Goal: Task Accomplishment & Management: Complete application form

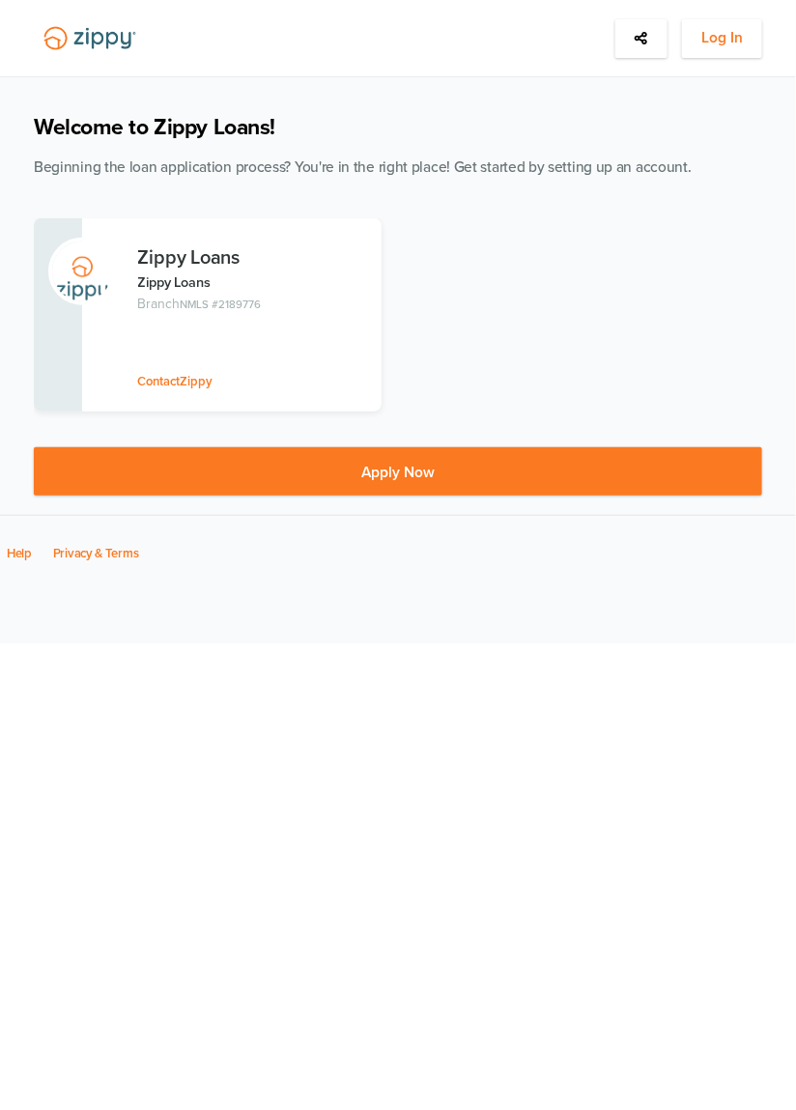
click at [242, 278] on p "Zippy Loans" at bounding box center [256, 283] width 237 height 22
click at [192, 253] on h3 "Zippy Loans" at bounding box center [256, 257] width 237 height 21
click at [747, 39] on button "Log In" at bounding box center [722, 37] width 80 height 39
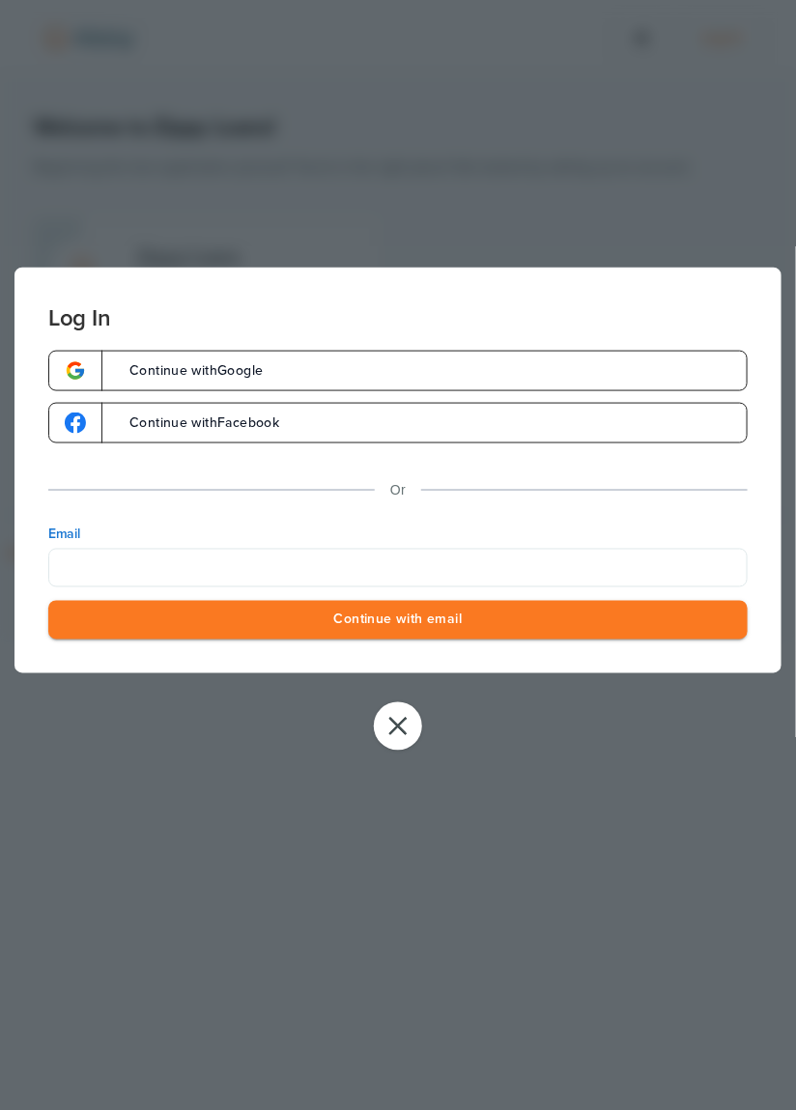
click at [560, 563] on input "Email" at bounding box center [398, 567] width 700 height 39
type input "**********"
click at [586, 624] on button "Continue with email" at bounding box center [398, 620] width 700 height 40
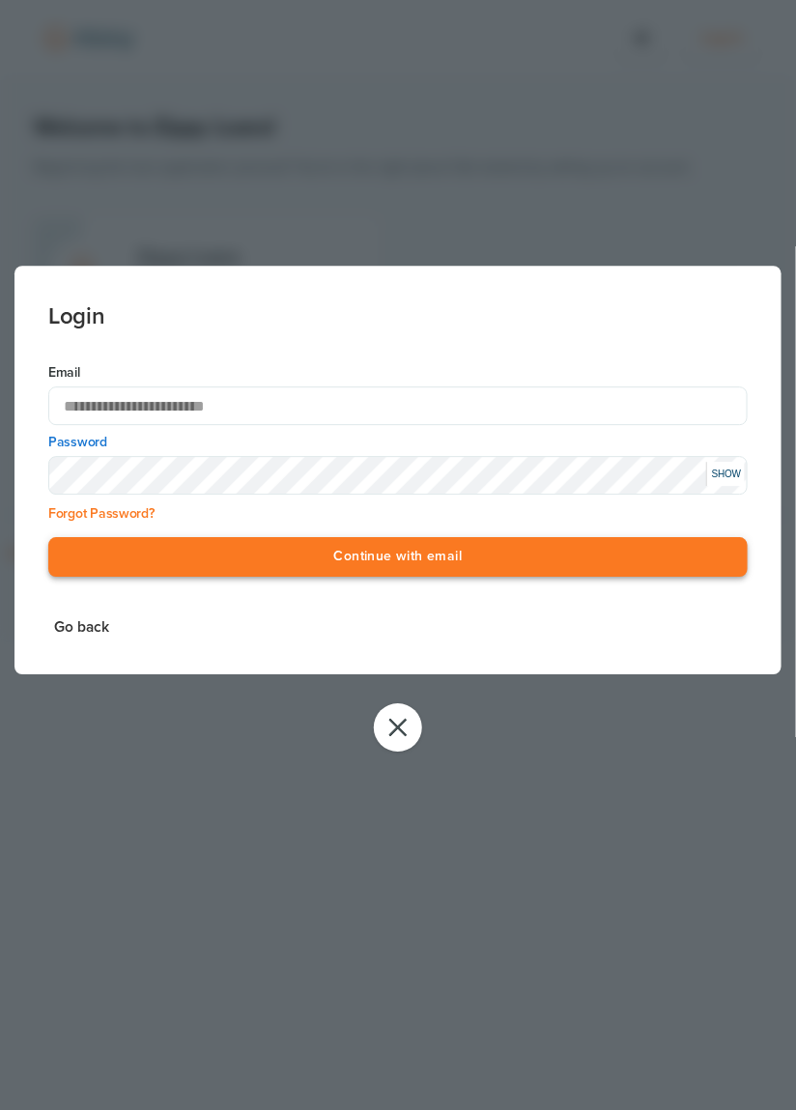
click at [530, 563] on button "Continue with email" at bounding box center [398, 558] width 700 height 40
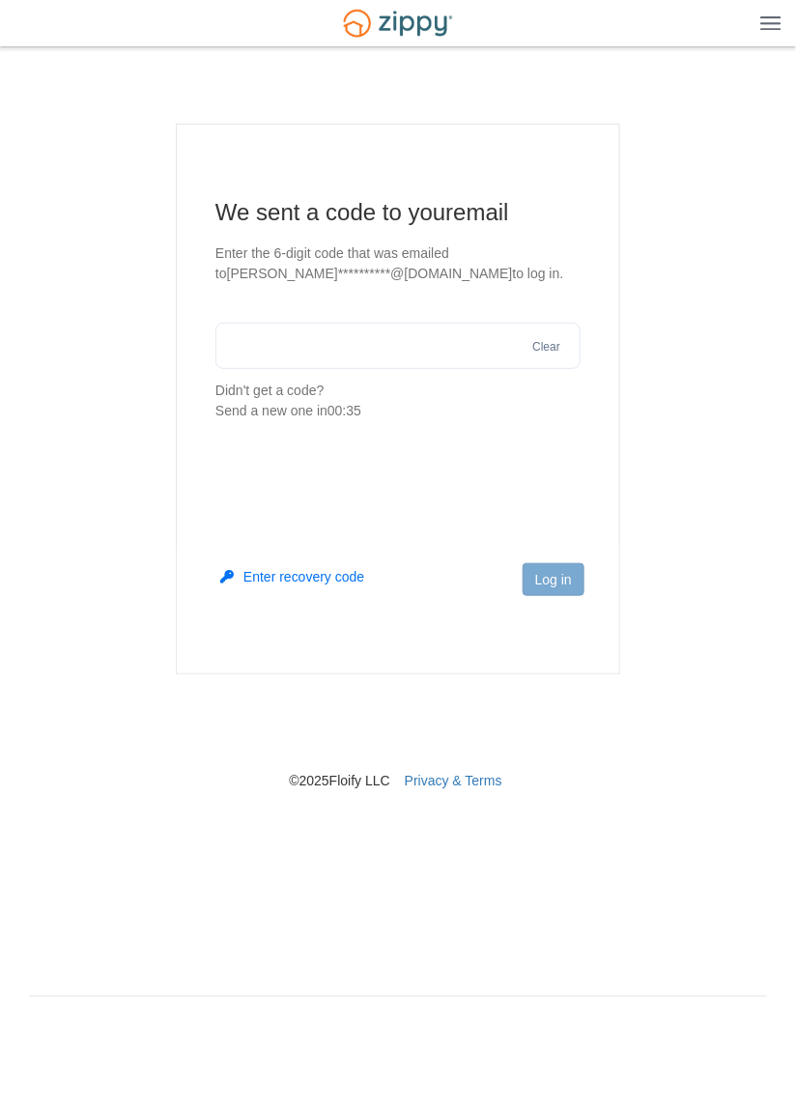
paste input "******"
type input "******"
click at [568, 576] on button "Log in" at bounding box center [554, 579] width 62 height 33
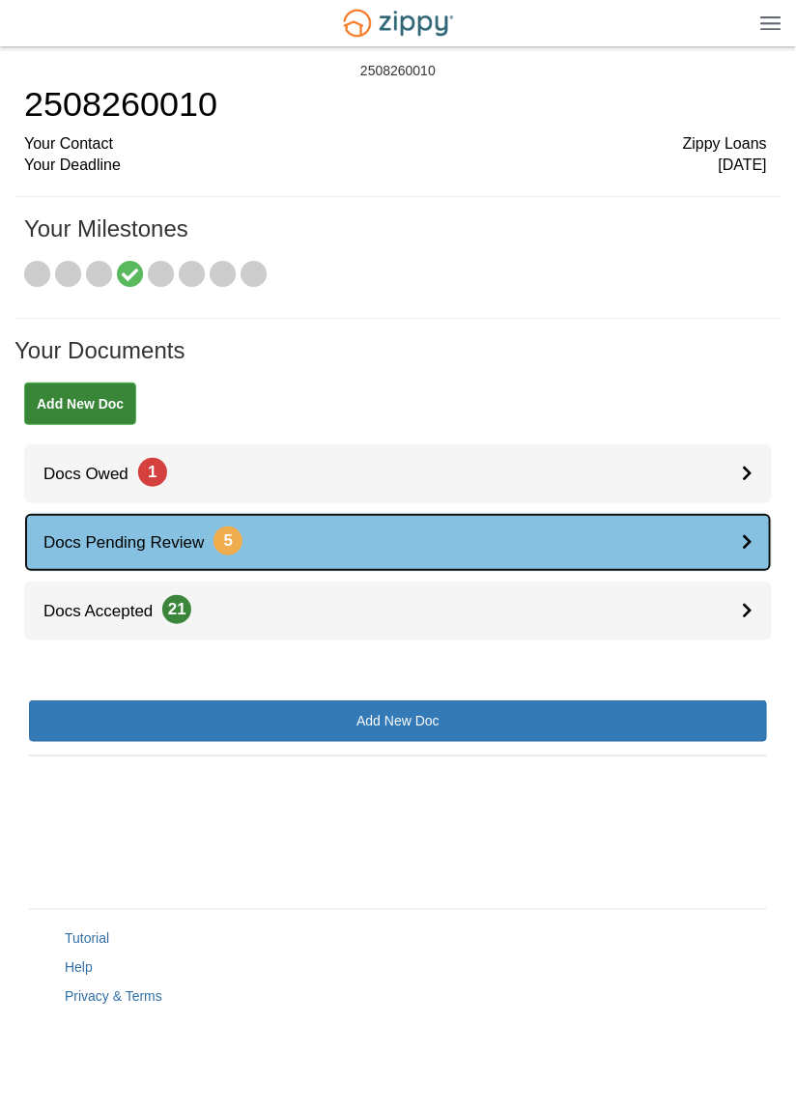
click at [626, 514] on link "Docs Pending Review 5" at bounding box center [398, 542] width 748 height 59
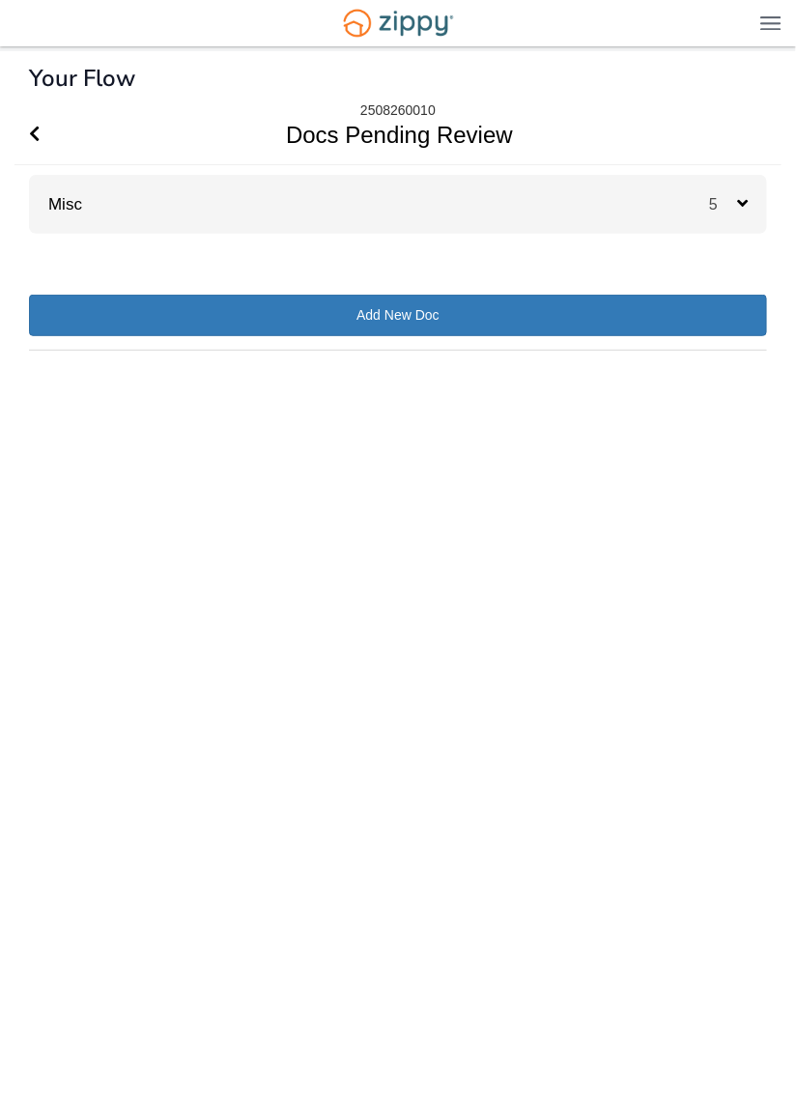
click at [716, 195] on span "5" at bounding box center [728, 204] width 39 height 18
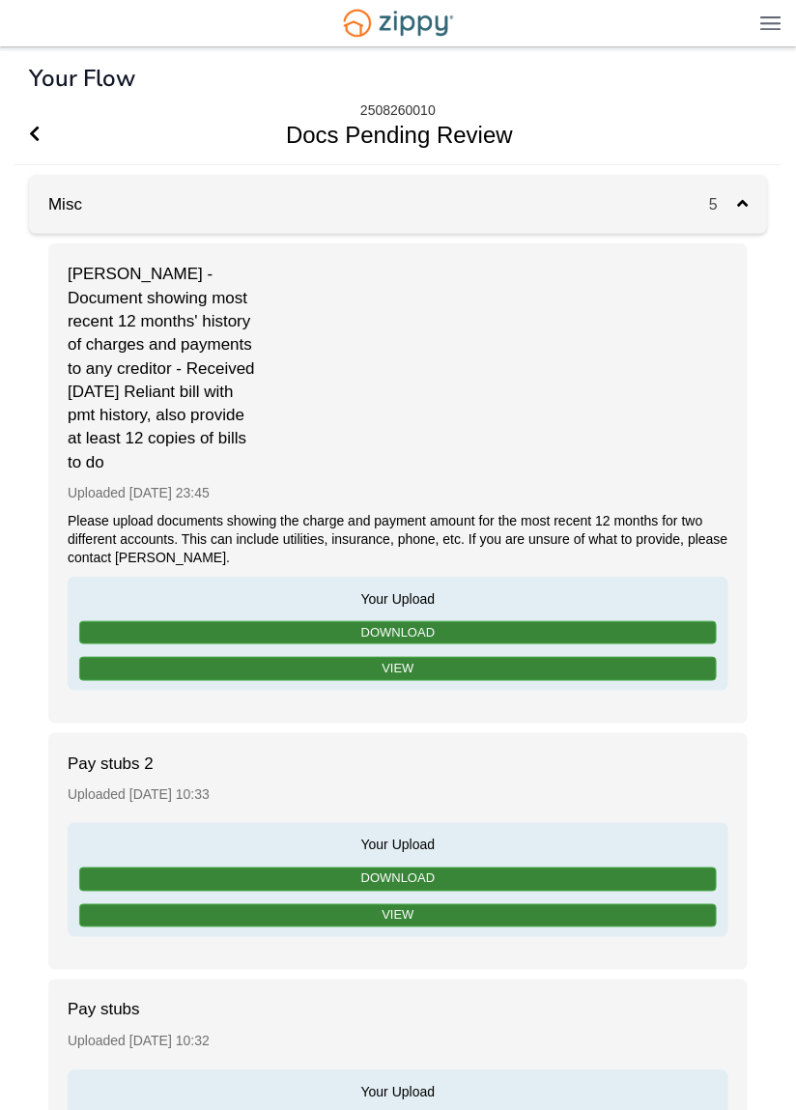
click at [598, 339] on div "Barrett Monroe - Document showing most recent 12 months' history of charges and…" at bounding box center [398, 484] width 700 height 480
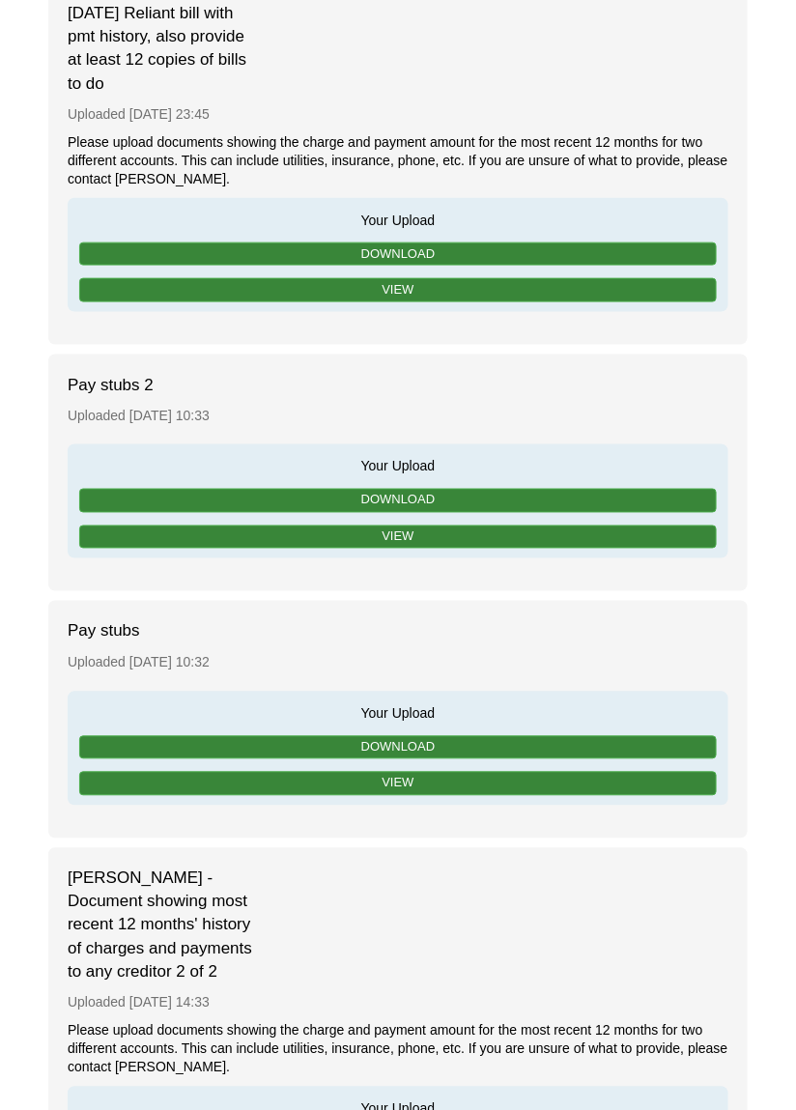
scroll to position [382, 0]
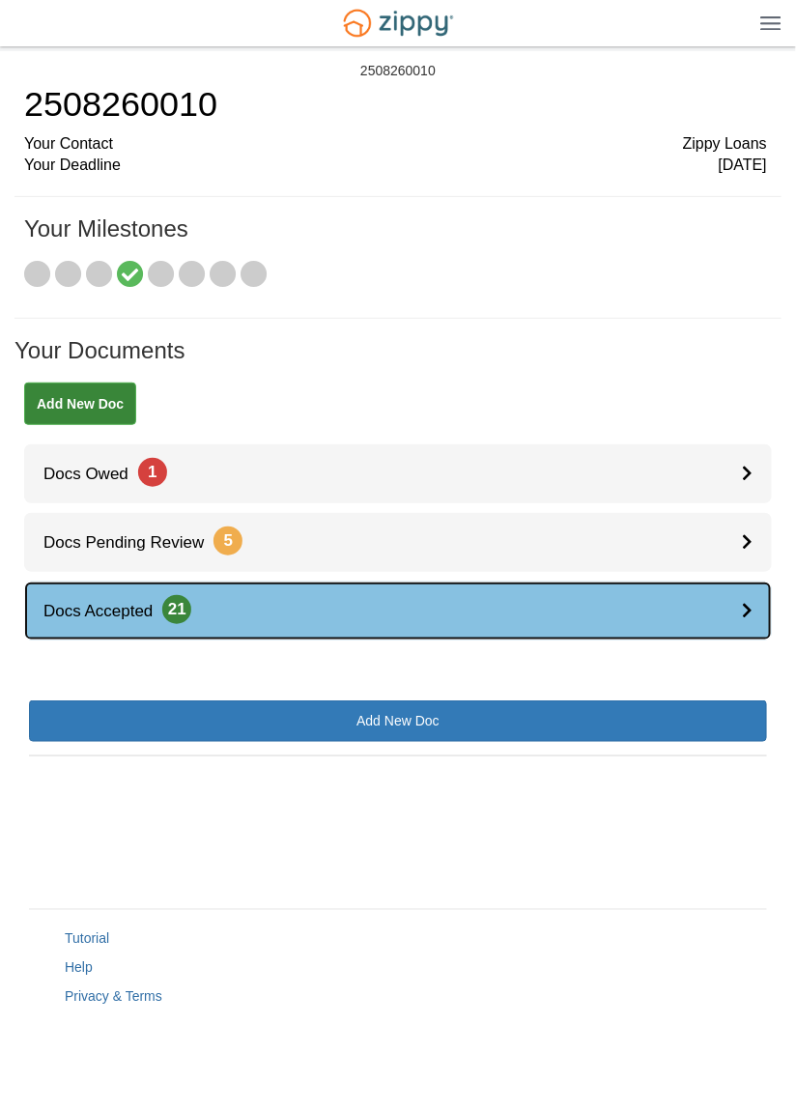
click at [393, 606] on link "Docs Accepted 21" at bounding box center [398, 611] width 748 height 59
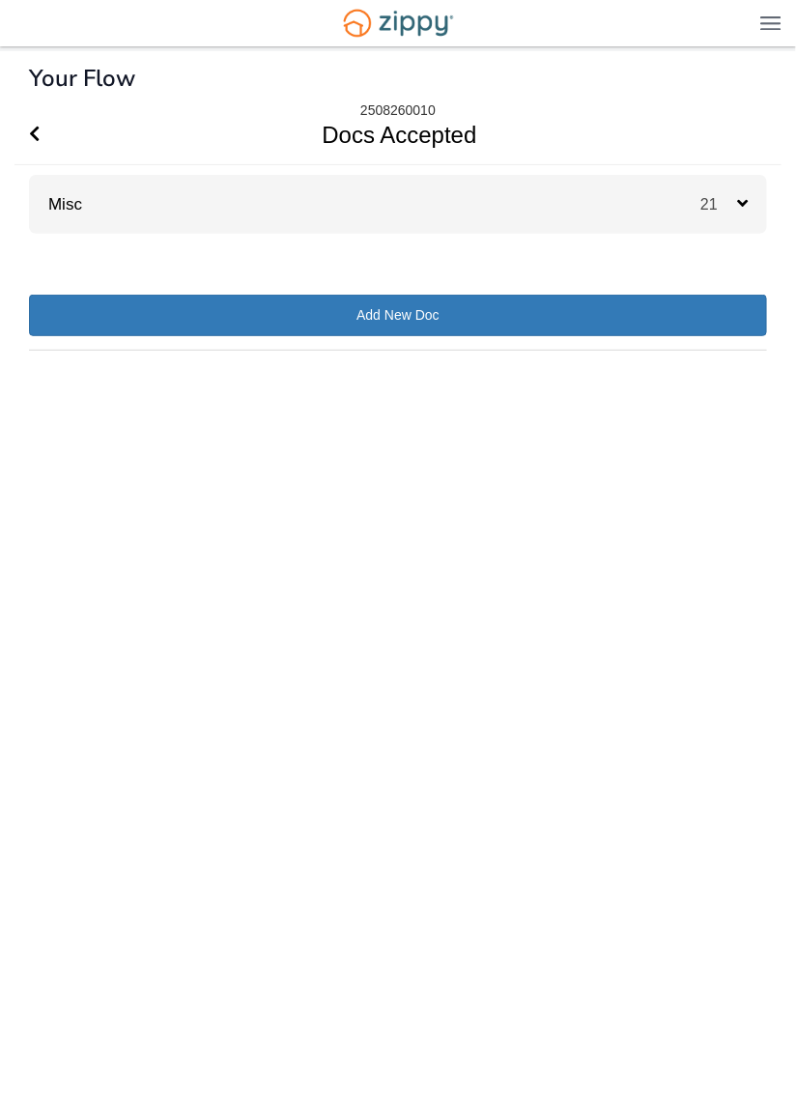
click at [501, 205] on div "Misc 21" at bounding box center [398, 204] width 738 height 59
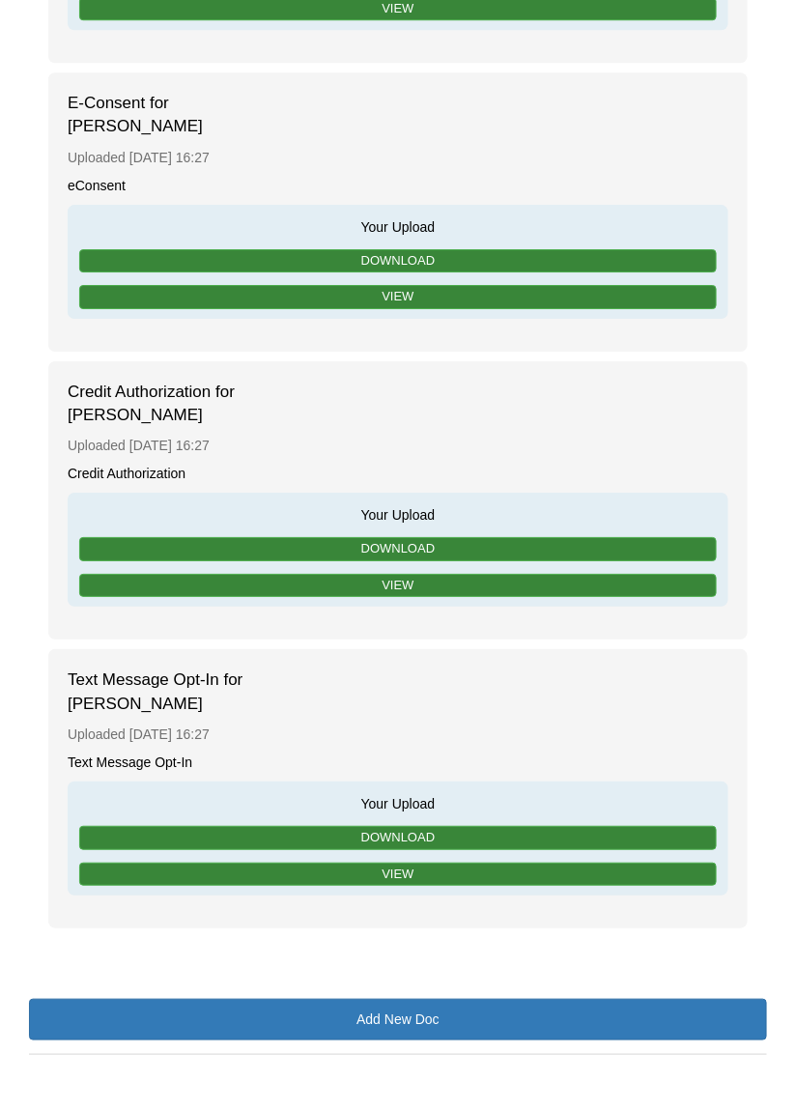
scroll to position [6402, 0]
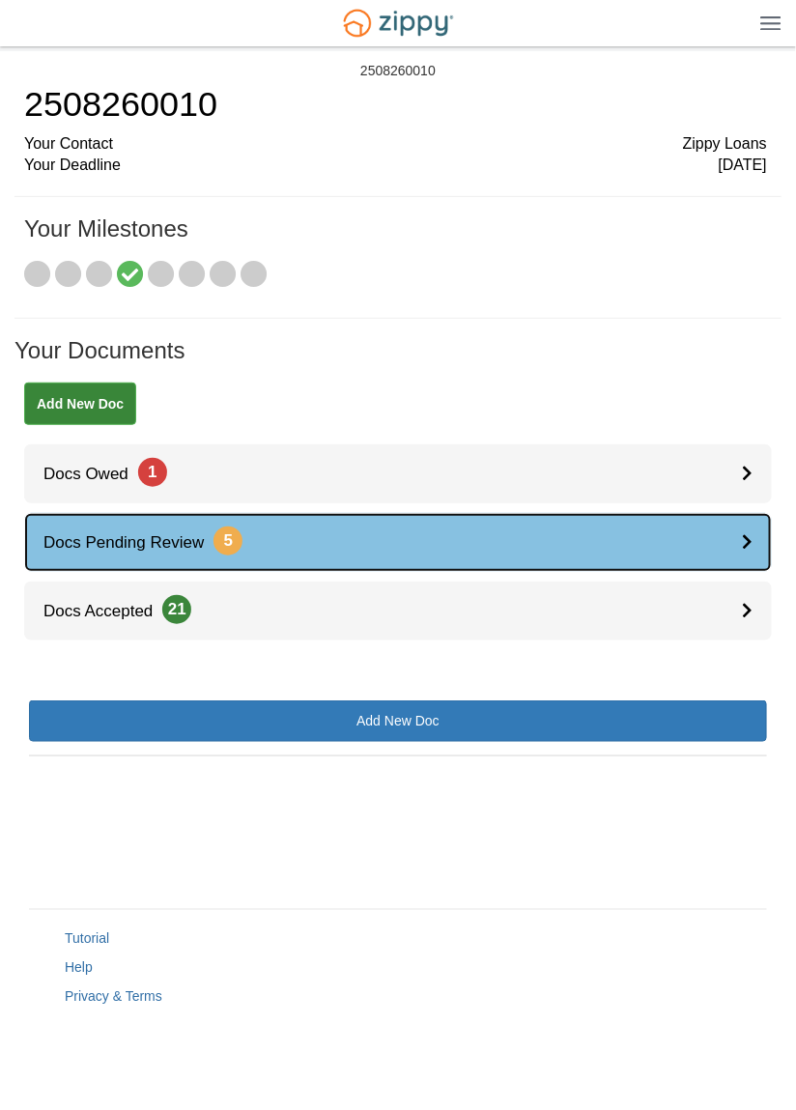
click at [398, 539] on link "Docs Pending Review 5" at bounding box center [398, 542] width 748 height 59
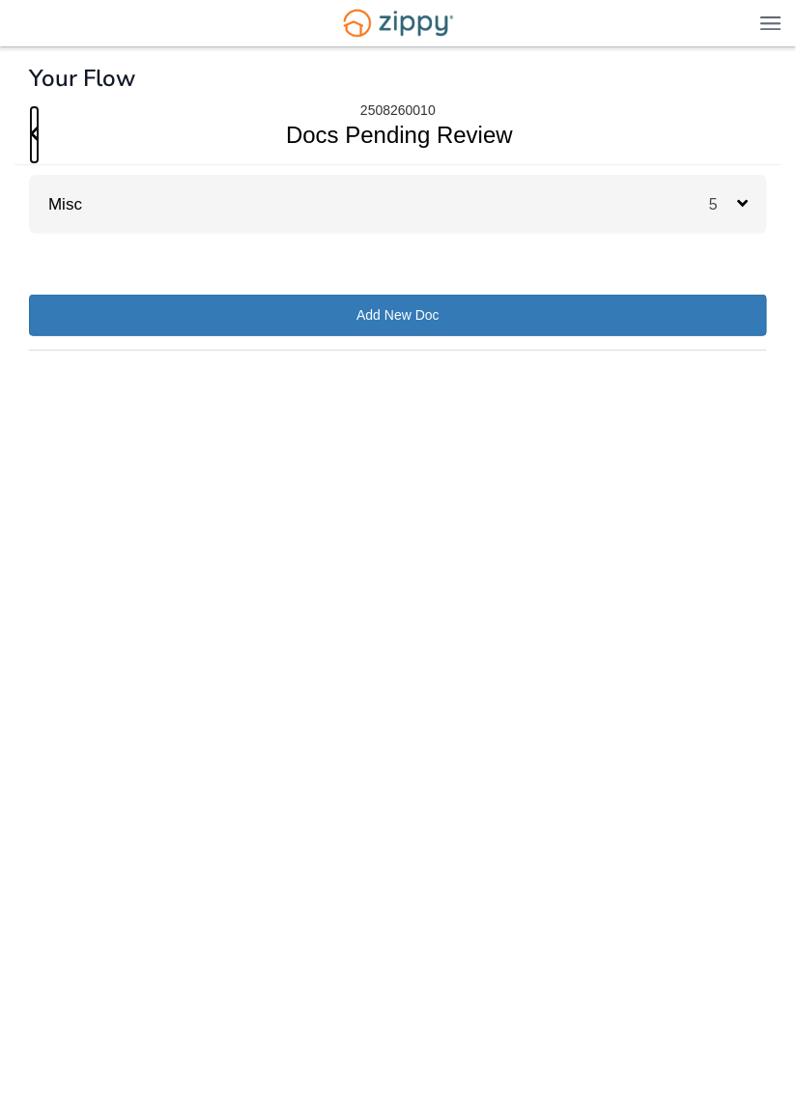
click at [32, 129] on icon "Go Back" at bounding box center [34, 133] width 11 height 17
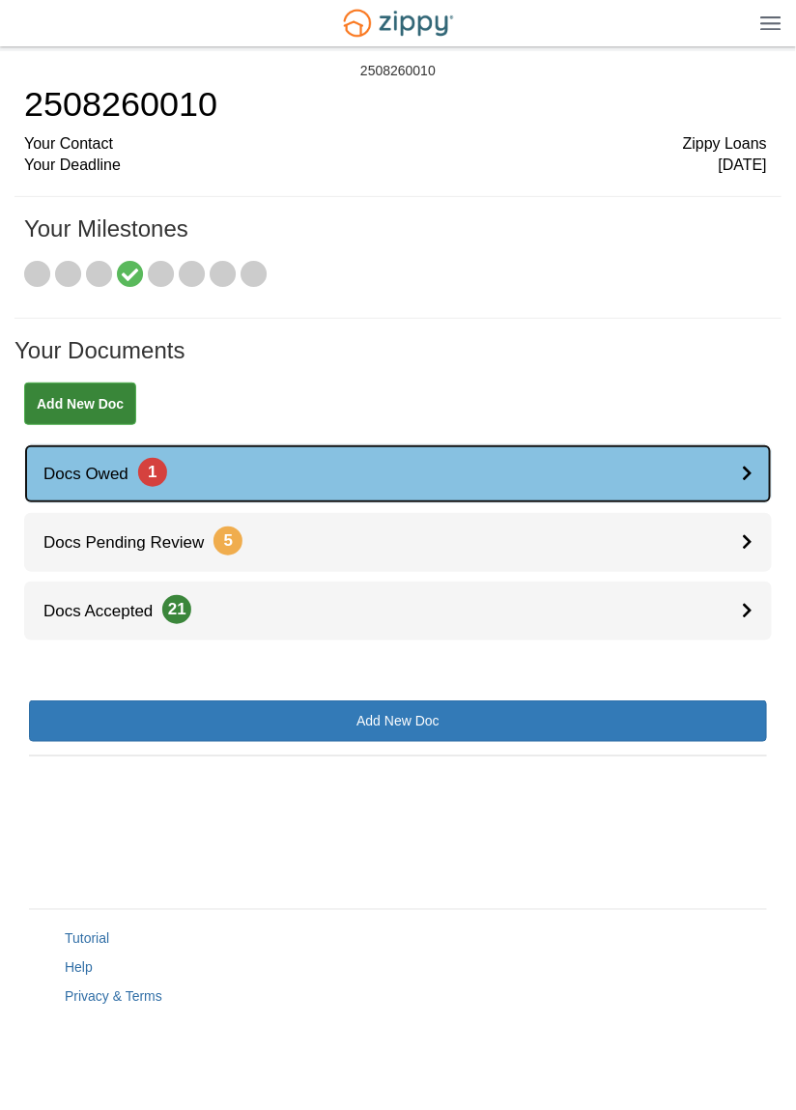
click at [372, 470] on link "Docs Owed 1" at bounding box center [398, 474] width 748 height 59
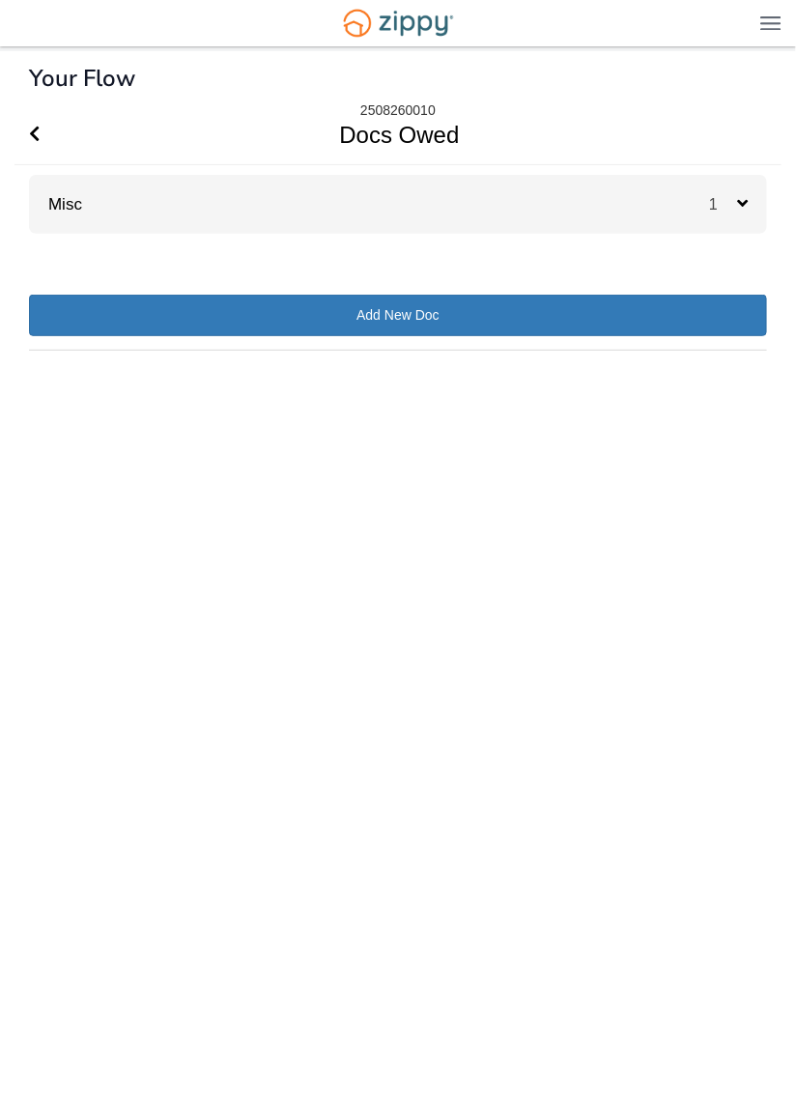
click at [479, 207] on div "Misc 1" at bounding box center [398, 204] width 738 height 59
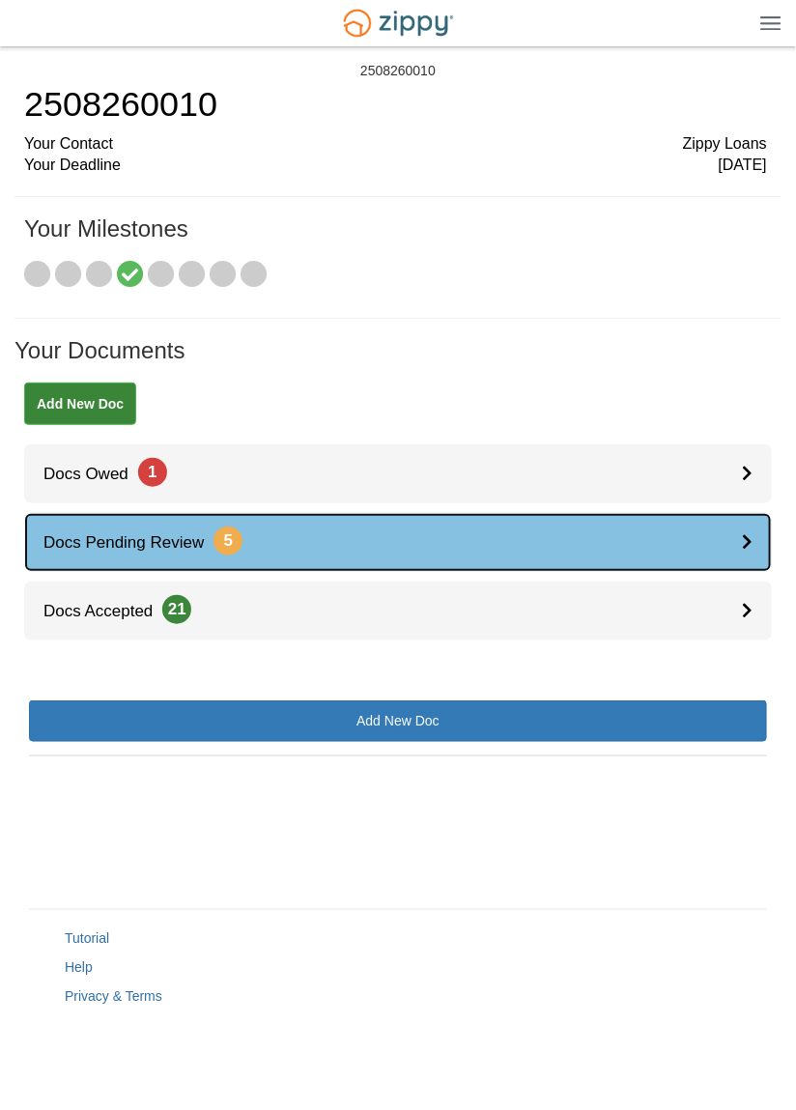
click at [342, 549] on link "Docs Pending Review 5" at bounding box center [398, 542] width 748 height 59
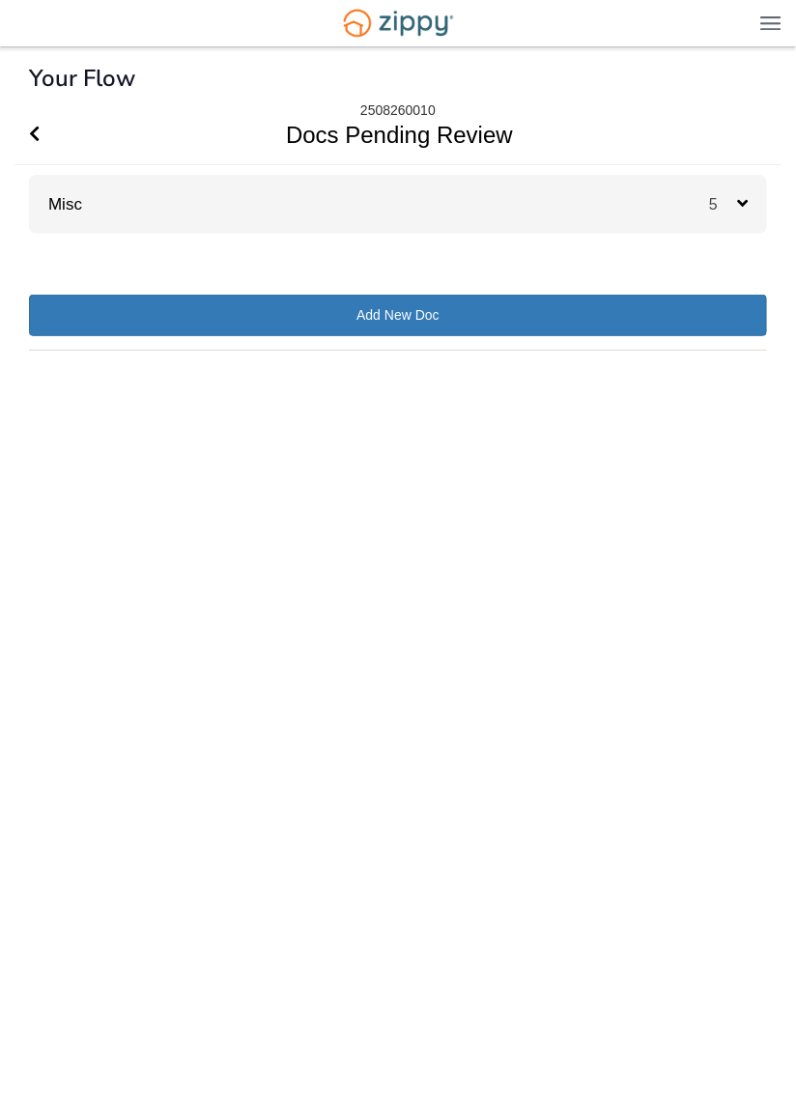
click at [628, 199] on div "Misc 5" at bounding box center [398, 204] width 738 height 59
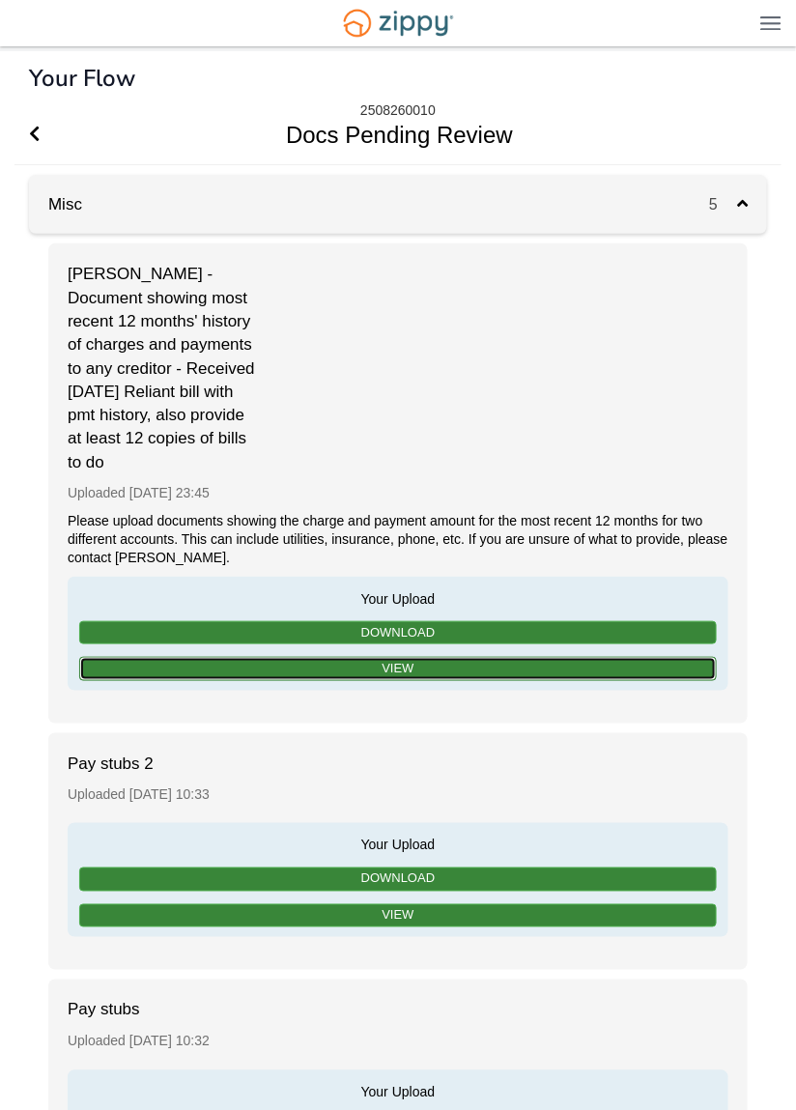
click at [414, 669] on link "View" at bounding box center [398, 669] width 638 height 24
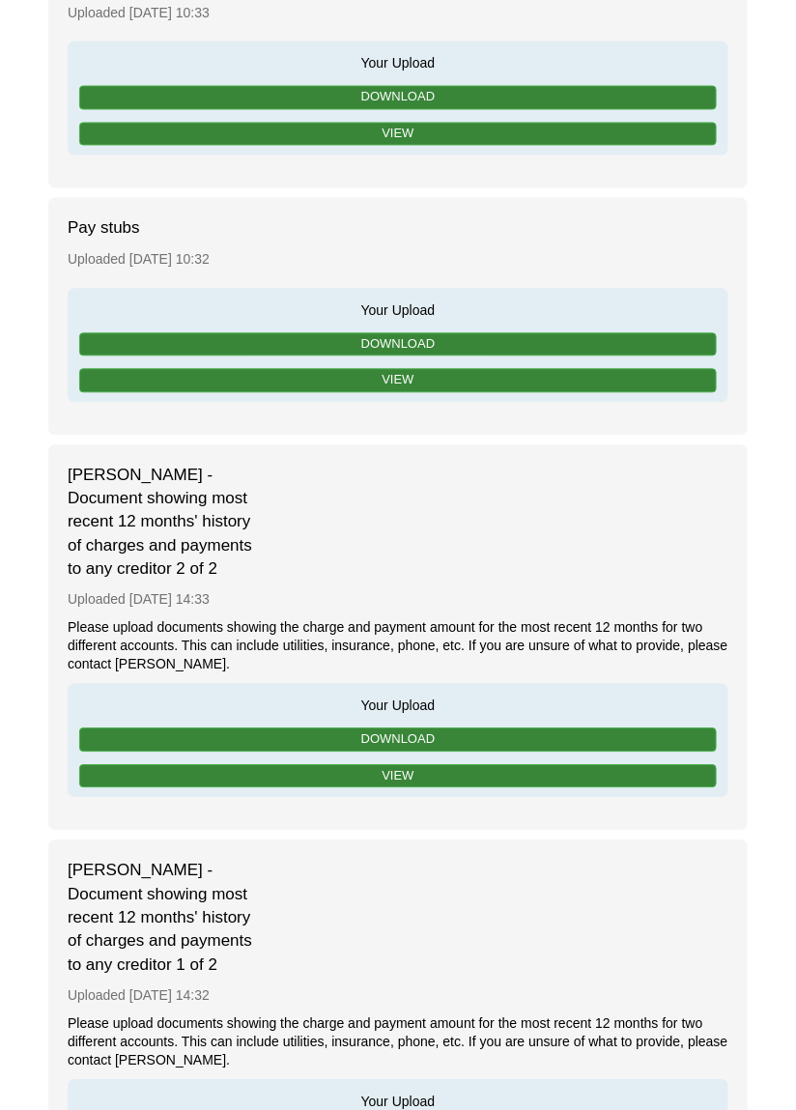
scroll to position [783, 0]
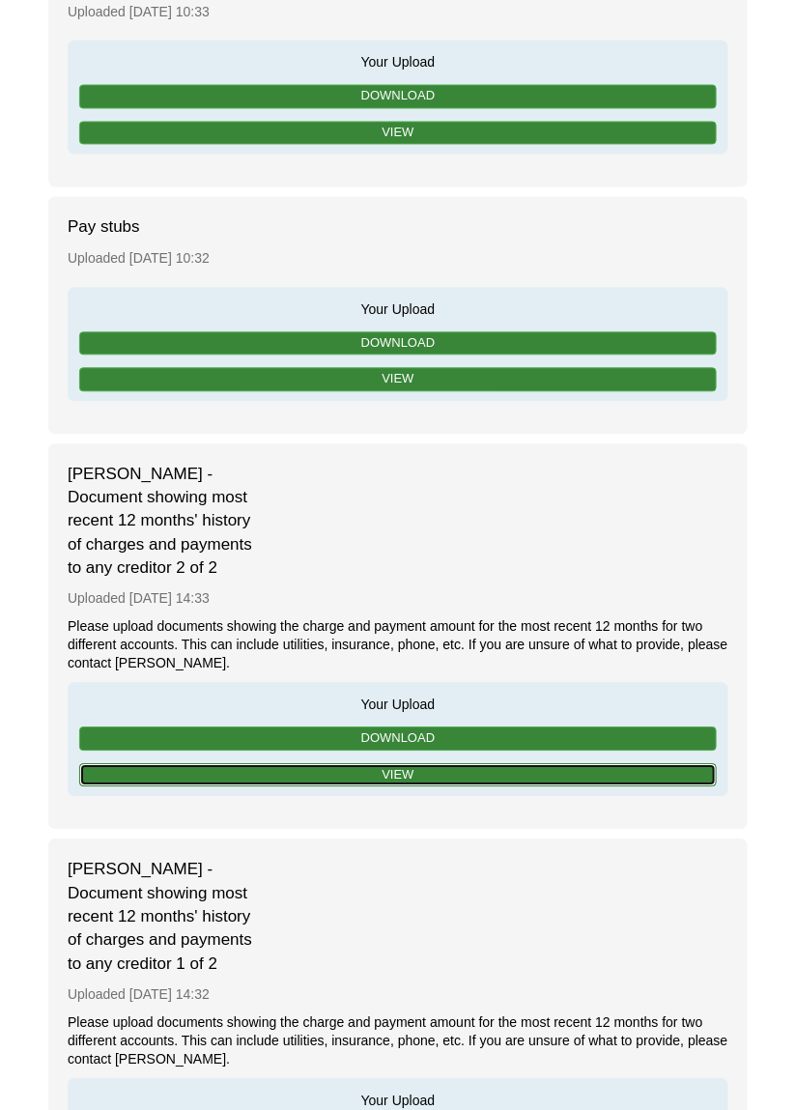
click at [541, 780] on link "View" at bounding box center [398, 776] width 638 height 24
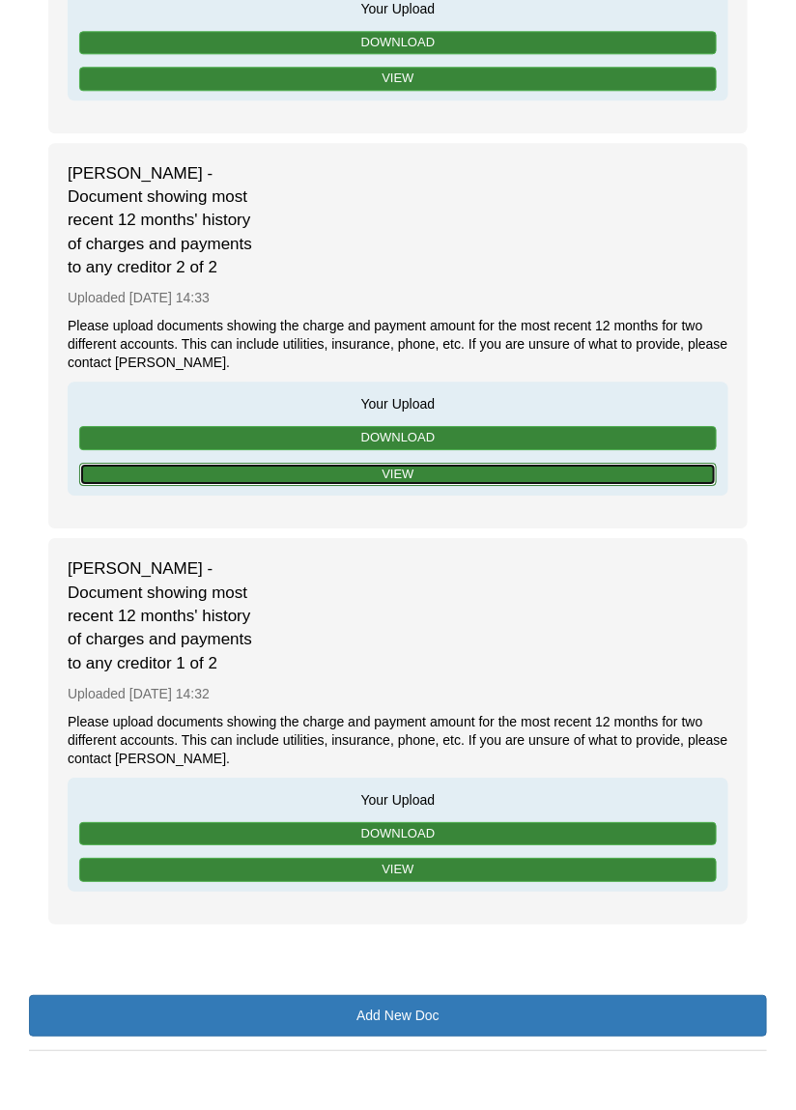
scroll to position [1090, 0]
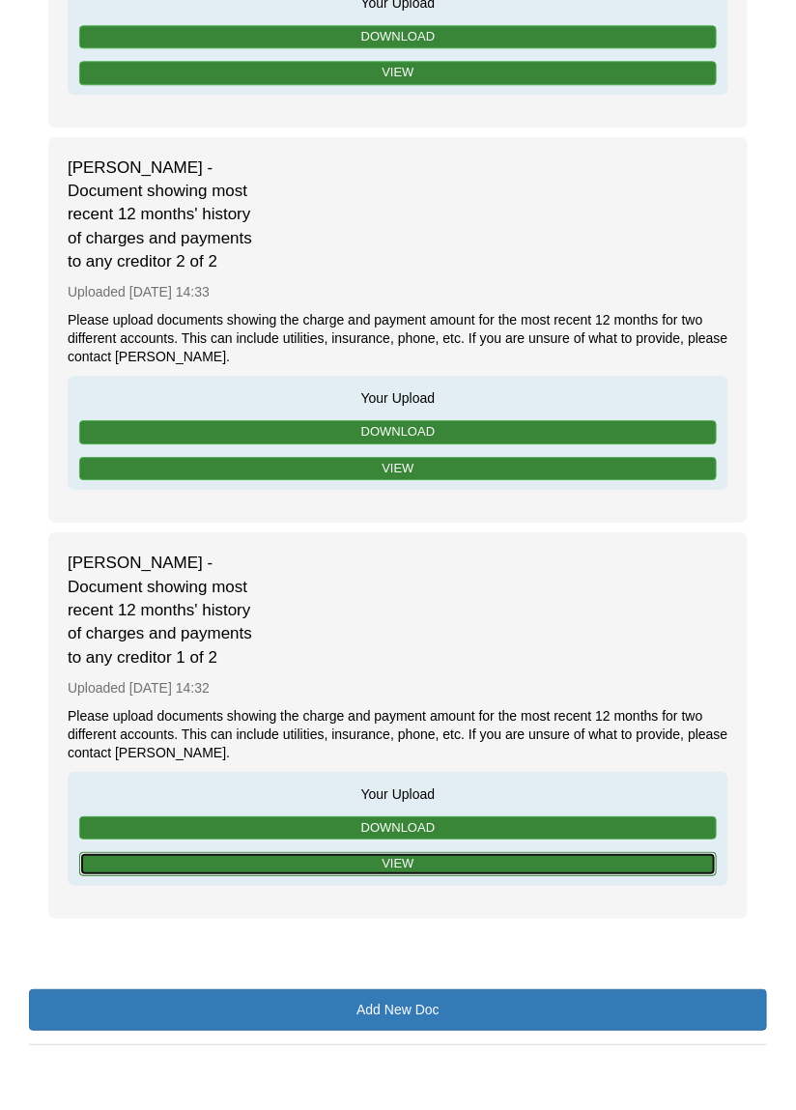
click at [534, 874] on link "View" at bounding box center [398, 864] width 638 height 24
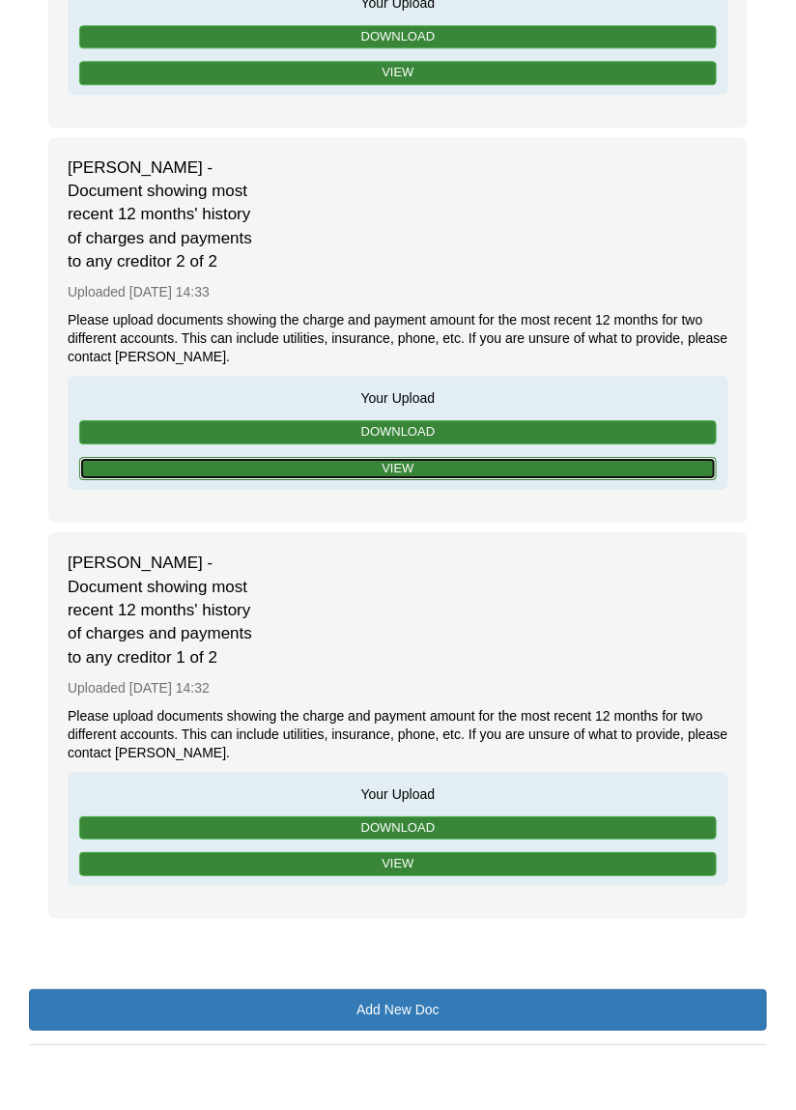
click at [492, 470] on link "View" at bounding box center [398, 469] width 638 height 24
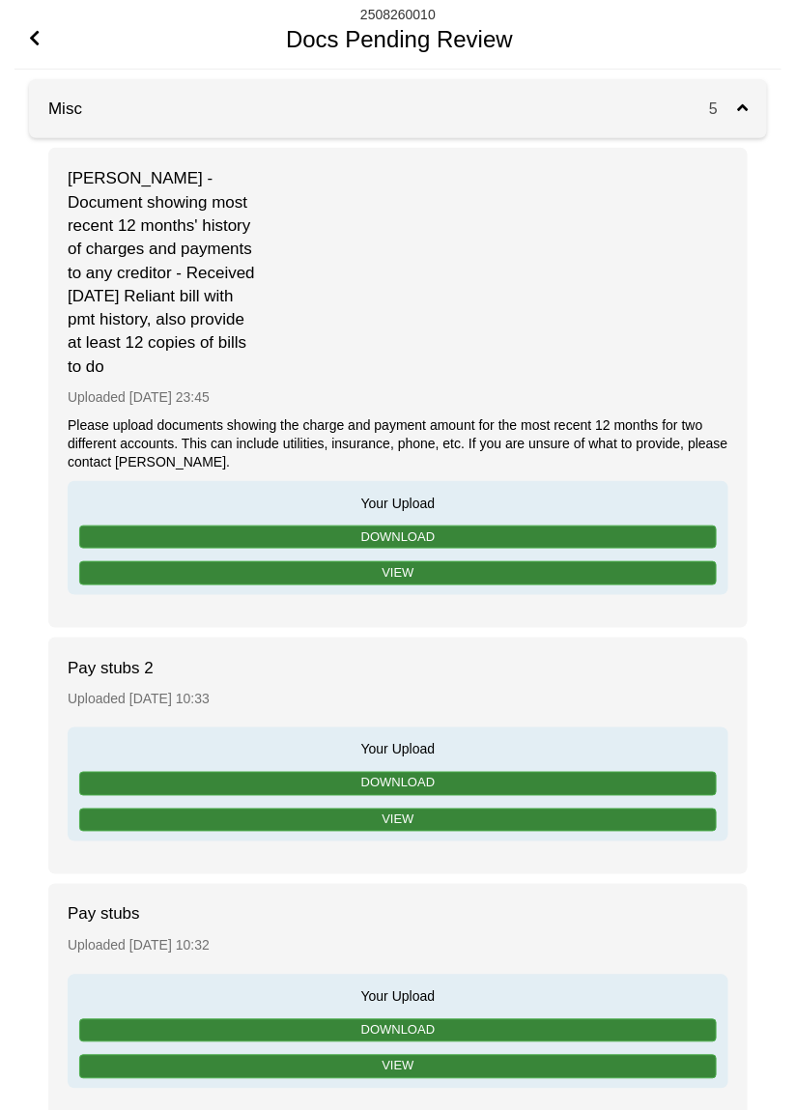
scroll to position [110, 0]
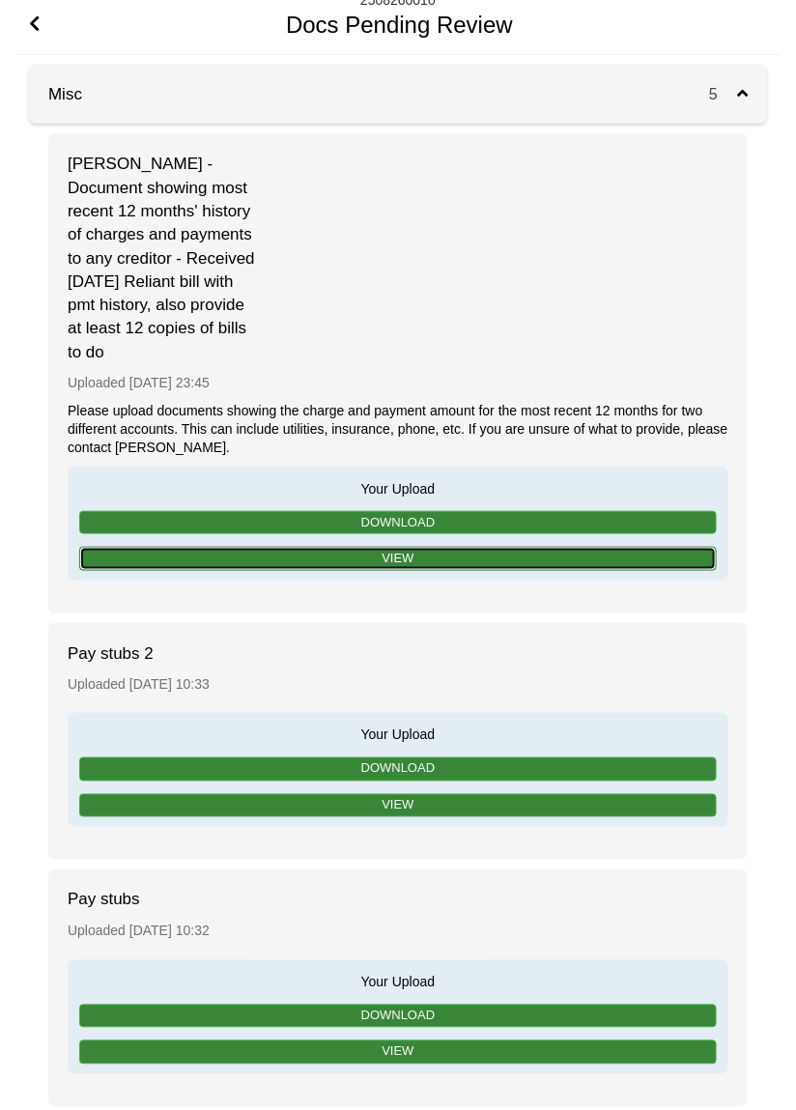
click at [512, 553] on link "View" at bounding box center [398, 559] width 638 height 24
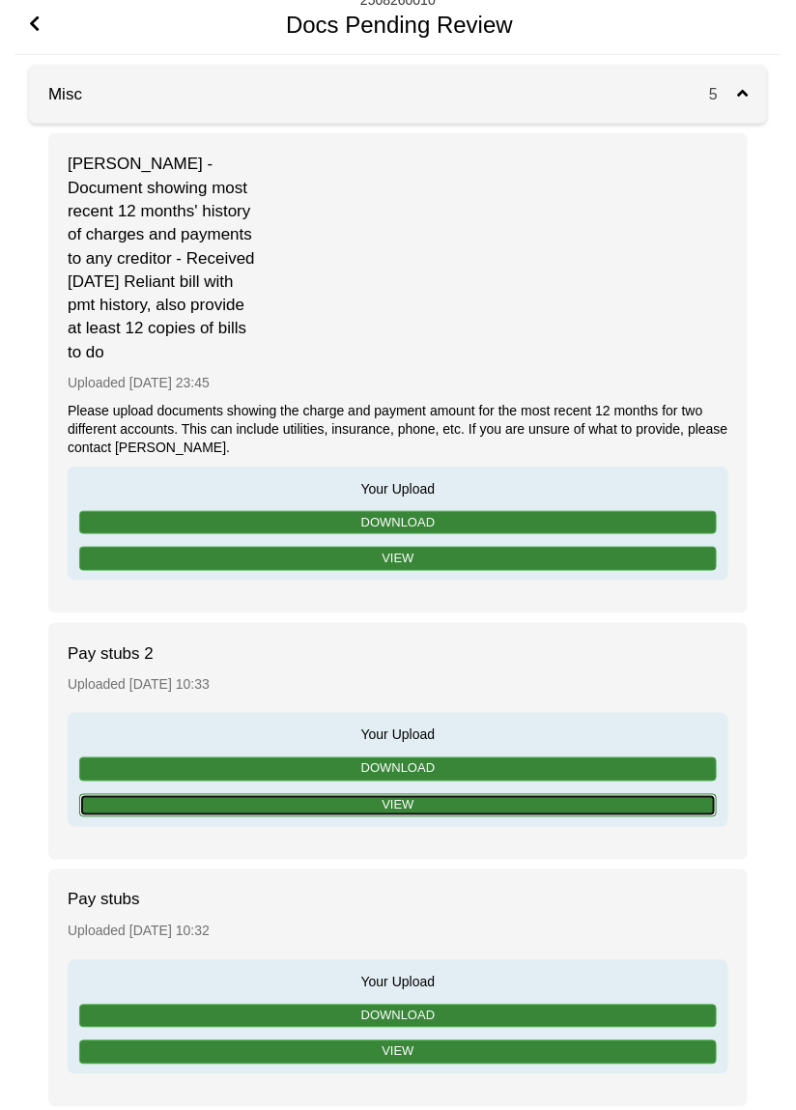
click at [395, 805] on link "View" at bounding box center [398, 806] width 638 height 24
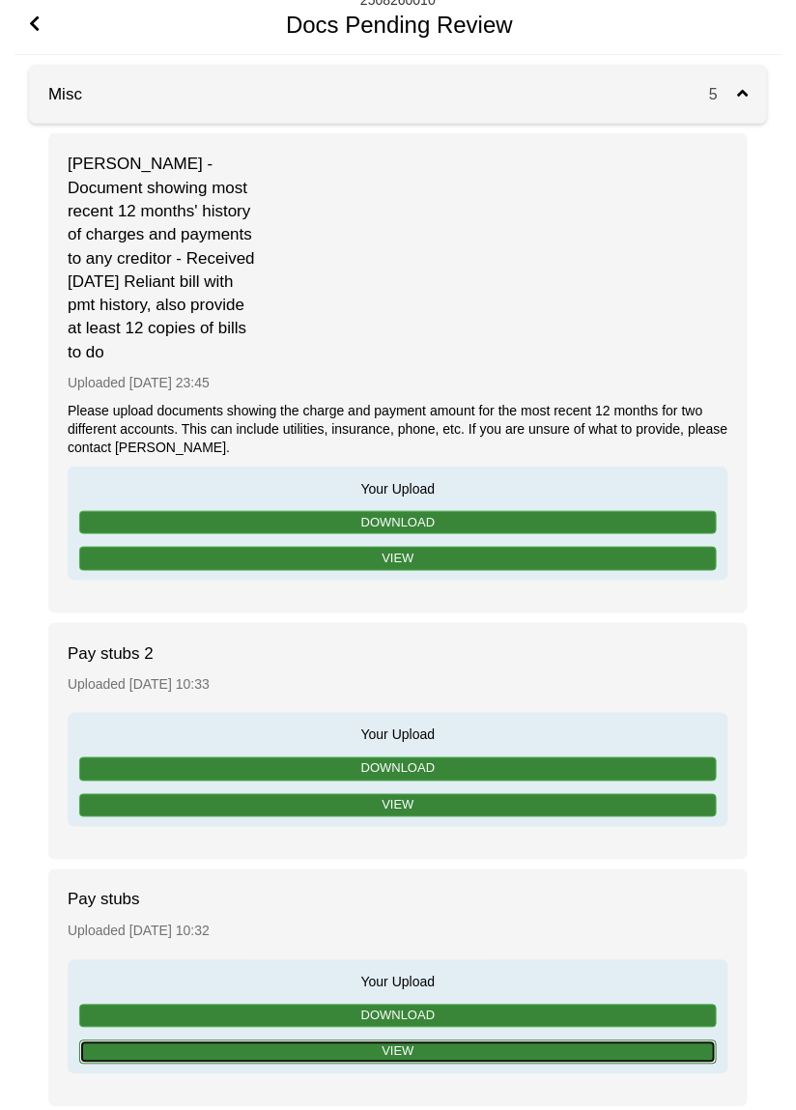
click at [325, 1050] on link "View" at bounding box center [398, 1053] width 638 height 24
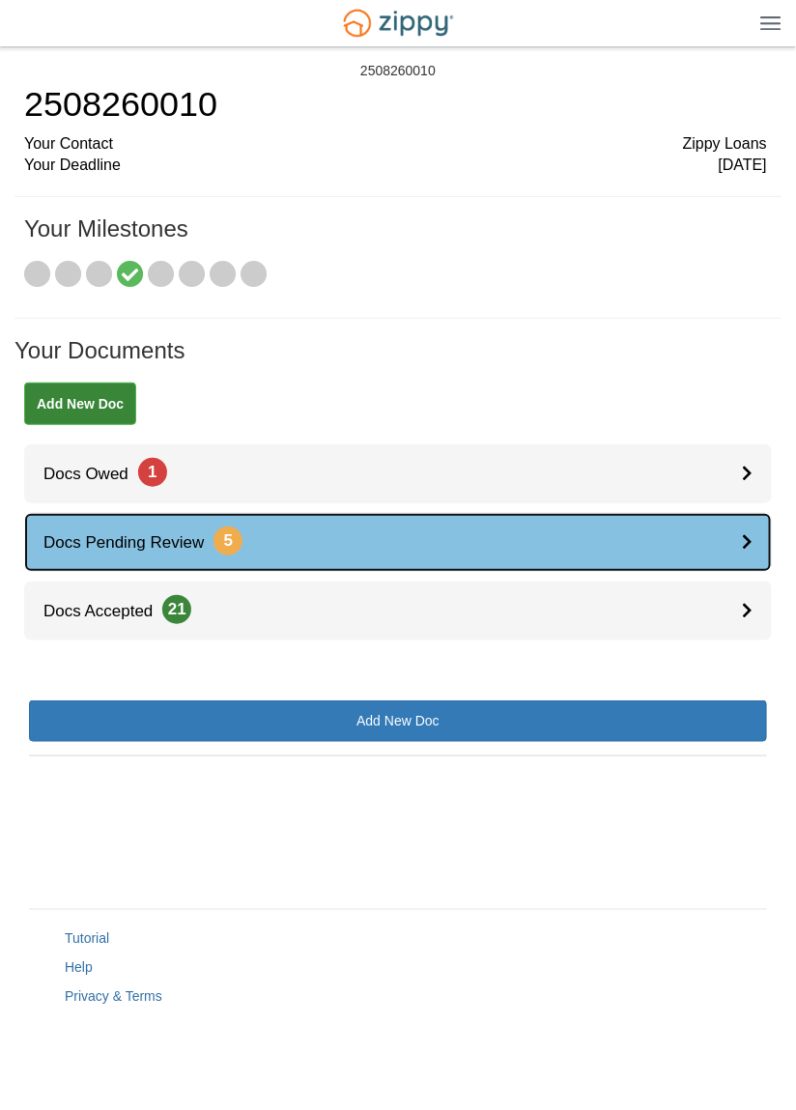
click at [441, 550] on link "Docs Pending Review 5" at bounding box center [398, 542] width 748 height 59
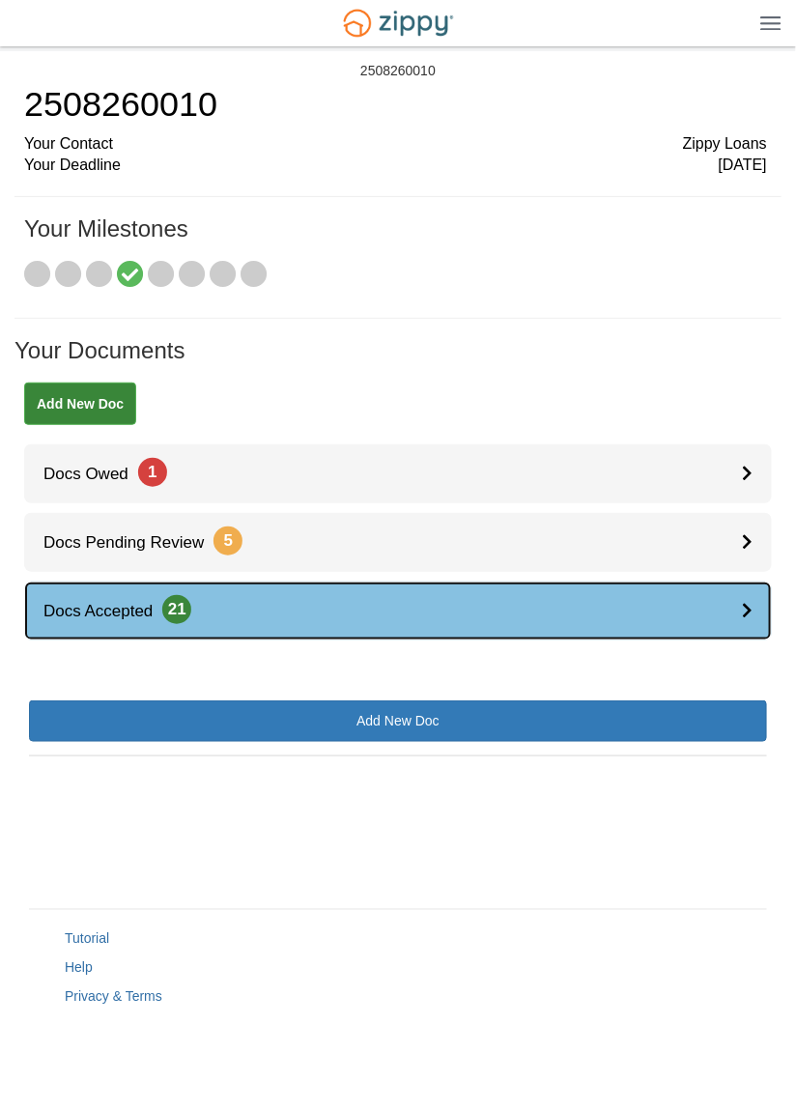
click at [360, 612] on link "Docs Accepted 21" at bounding box center [398, 611] width 748 height 59
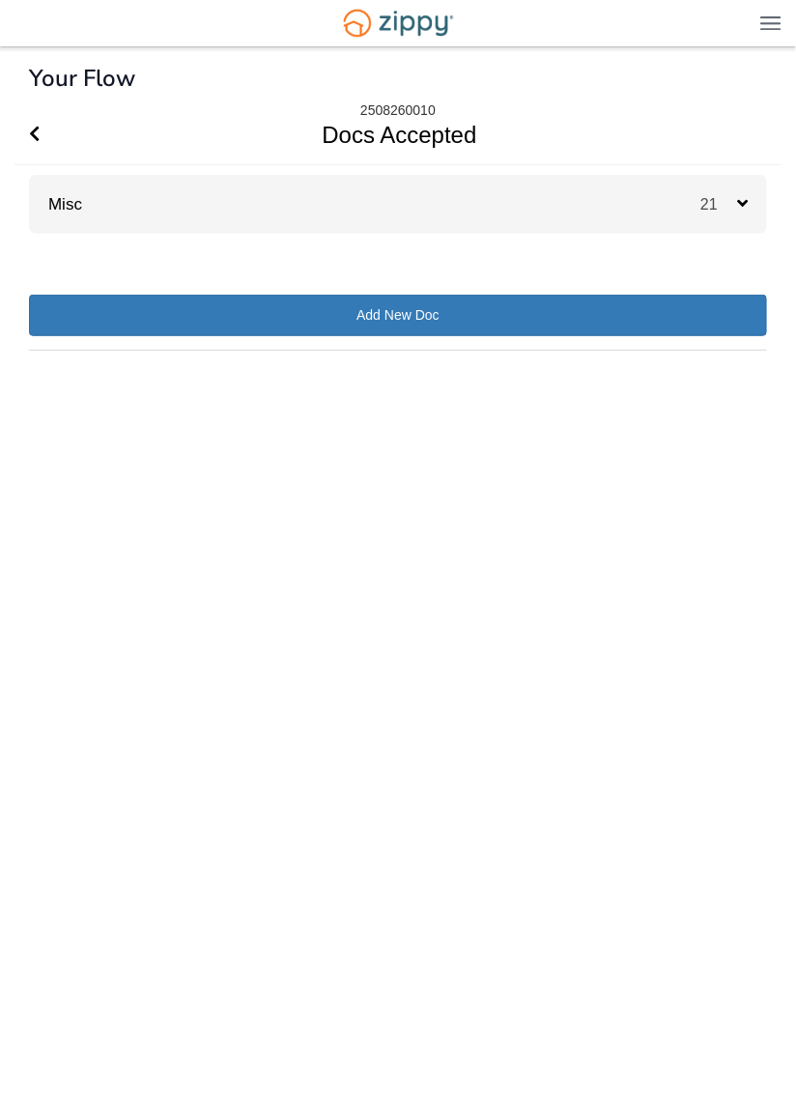
click at [538, 198] on div "Misc 21" at bounding box center [398, 204] width 738 height 59
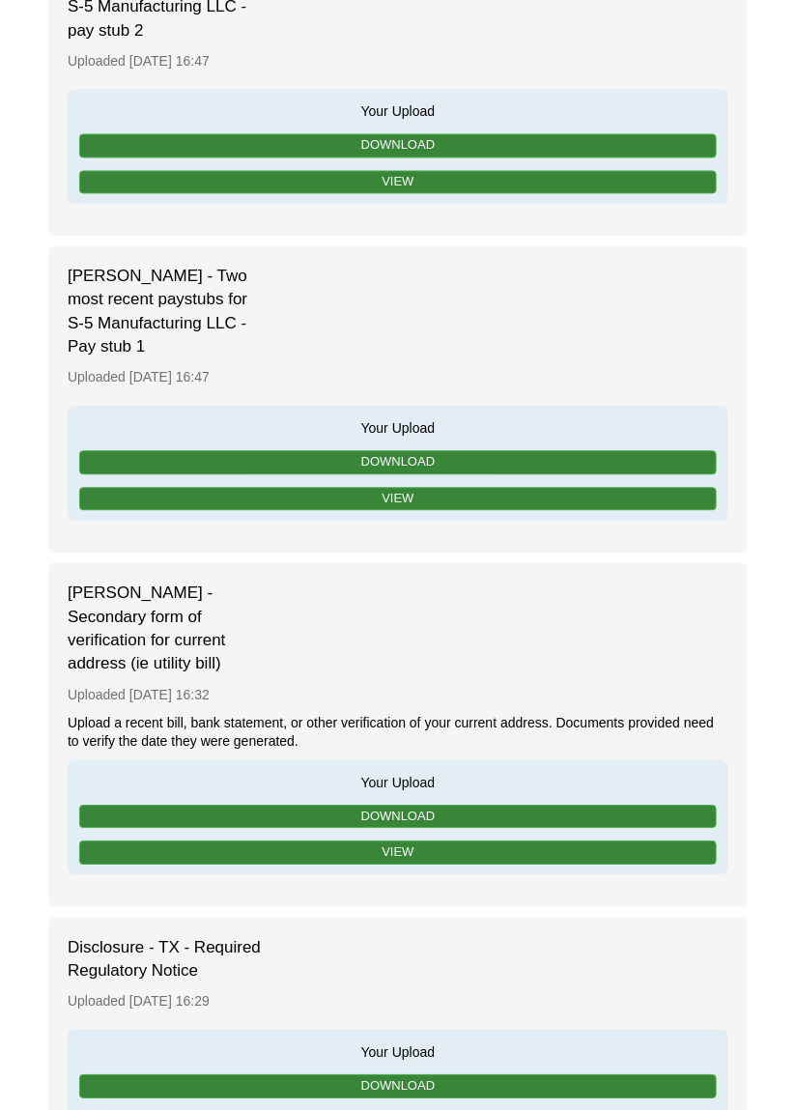
scroll to position [2503, 0]
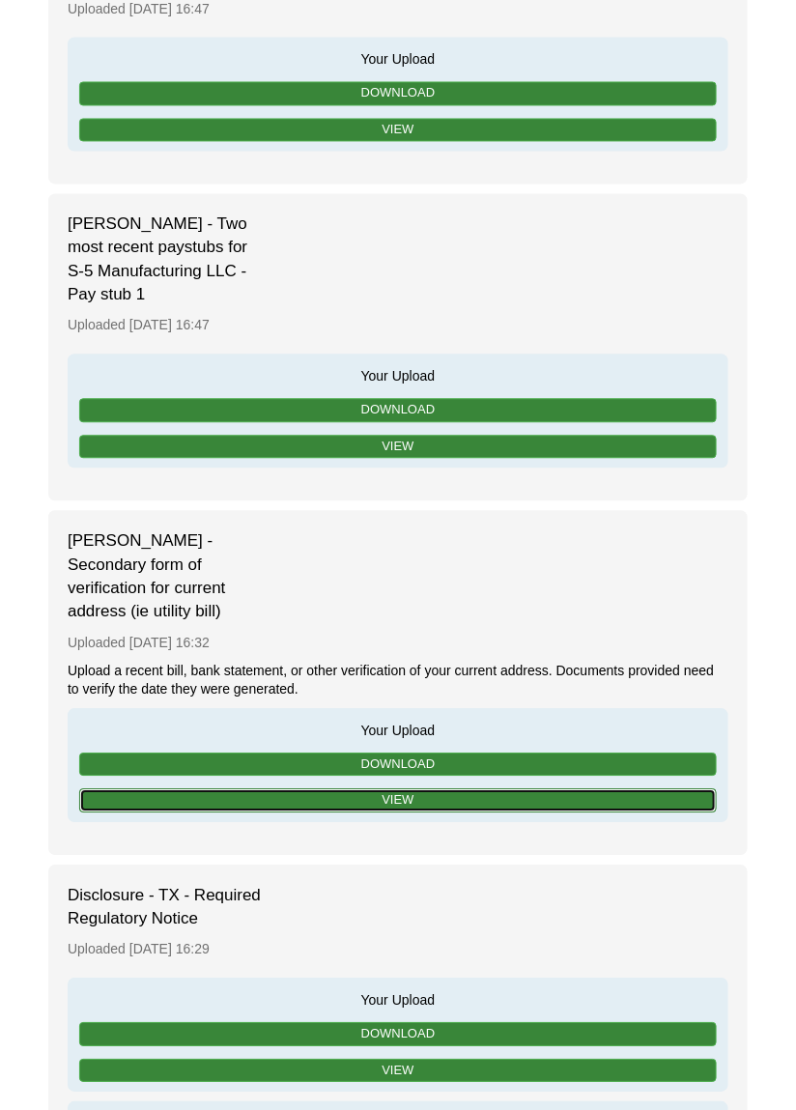
click at [414, 790] on link "View" at bounding box center [398, 802] width 638 height 24
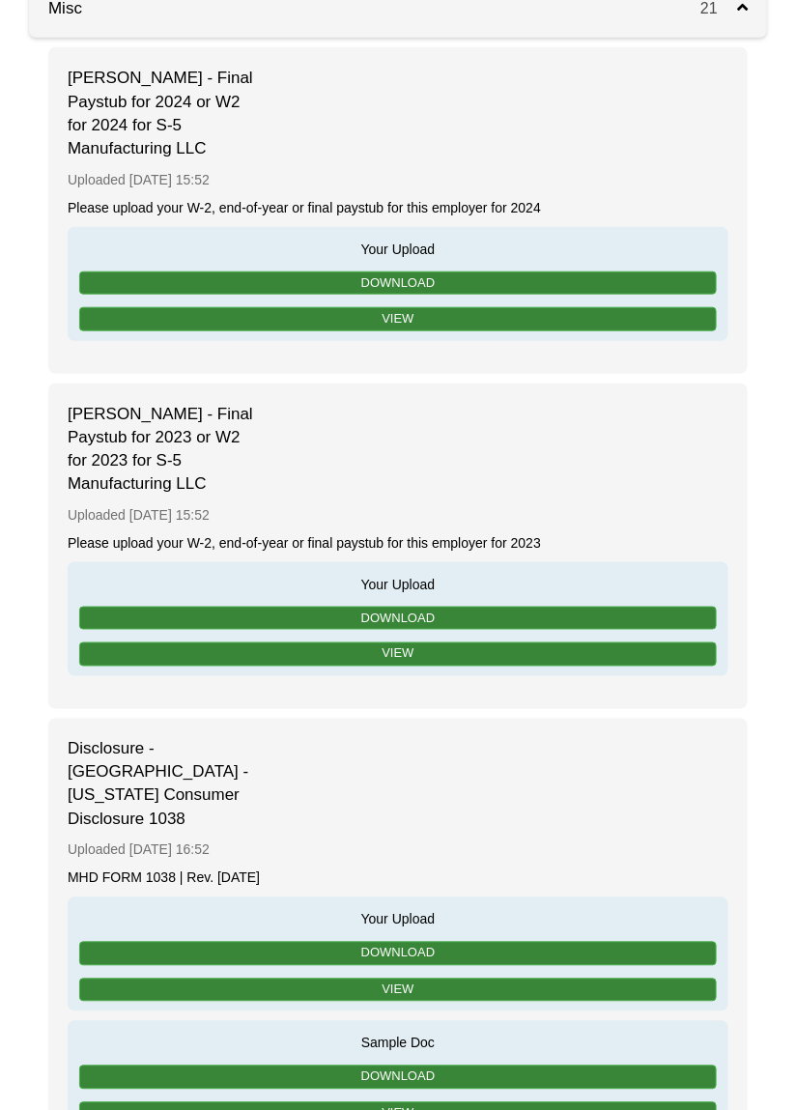
scroll to position [0, 0]
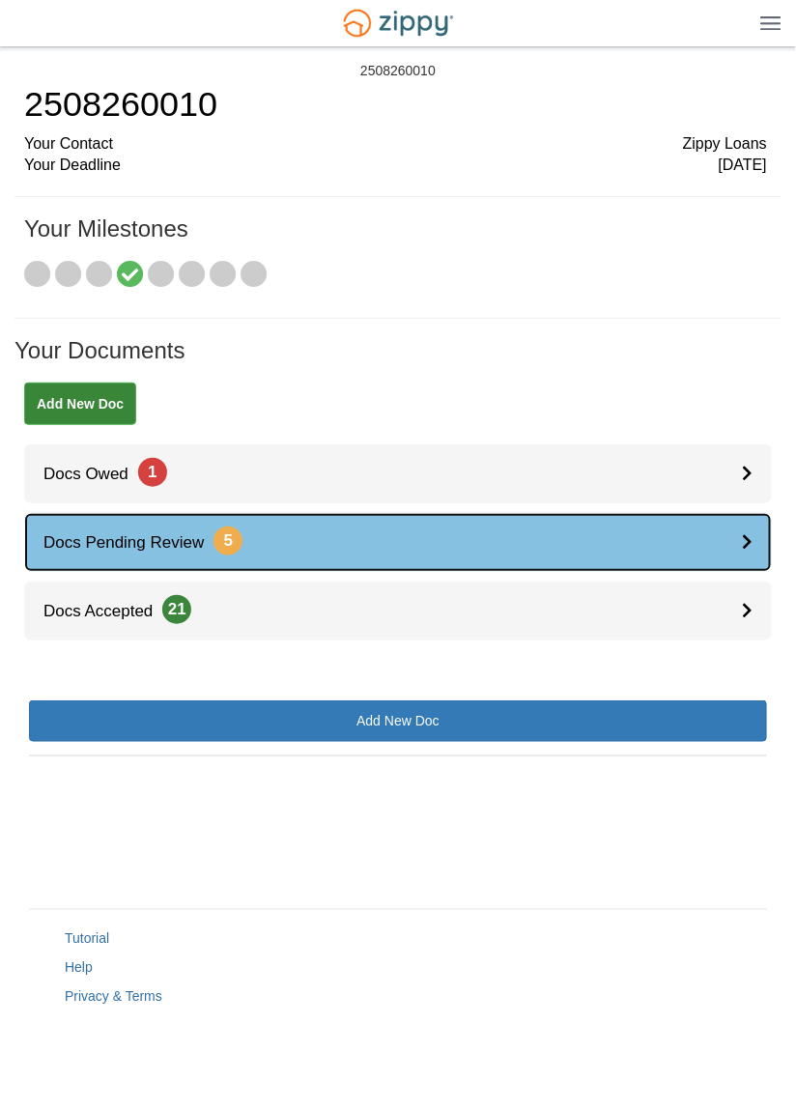
click at [397, 539] on link "Docs Pending Review 5" at bounding box center [398, 542] width 748 height 59
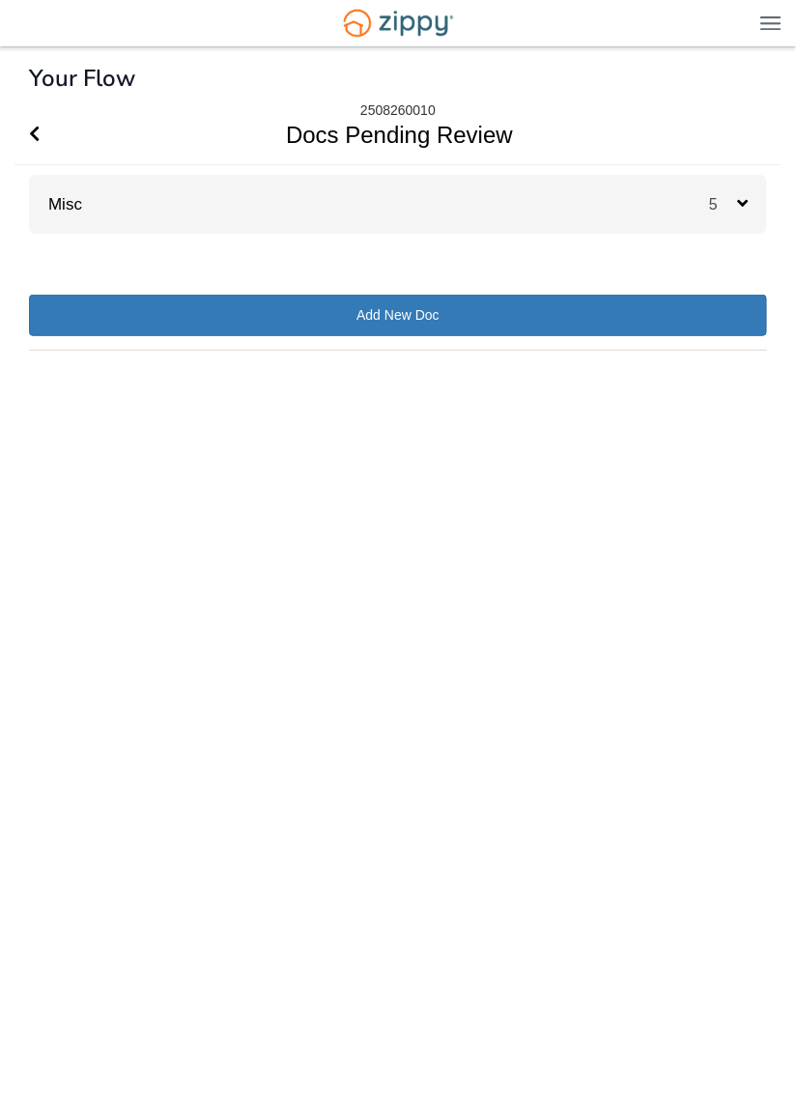
click at [598, 211] on div "Misc 5" at bounding box center [398, 204] width 738 height 59
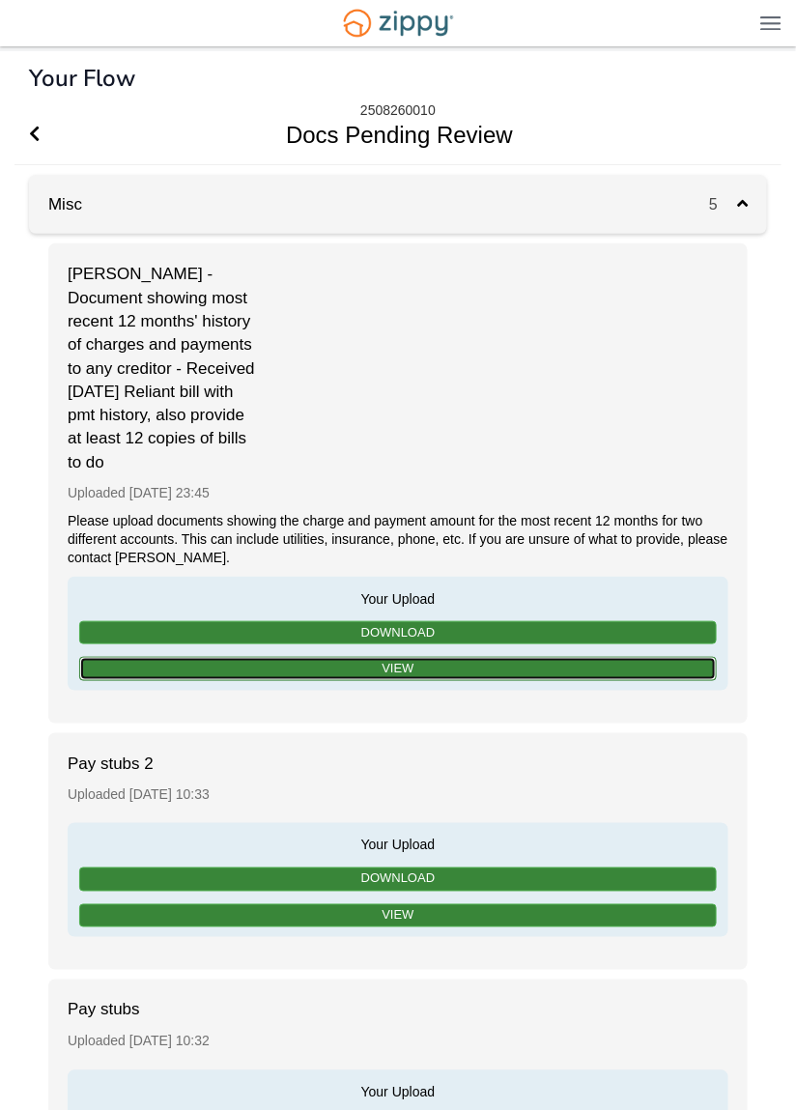
click at [447, 665] on link "View" at bounding box center [398, 669] width 638 height 24
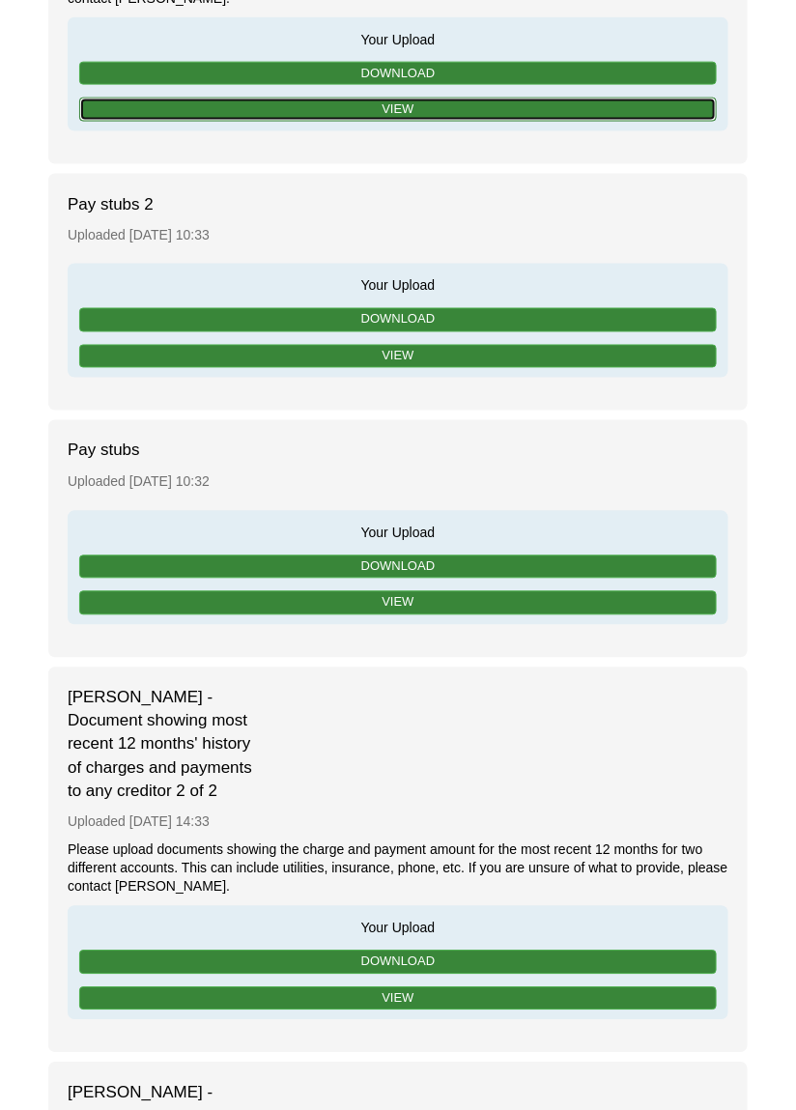
scroll to position [560, 0]
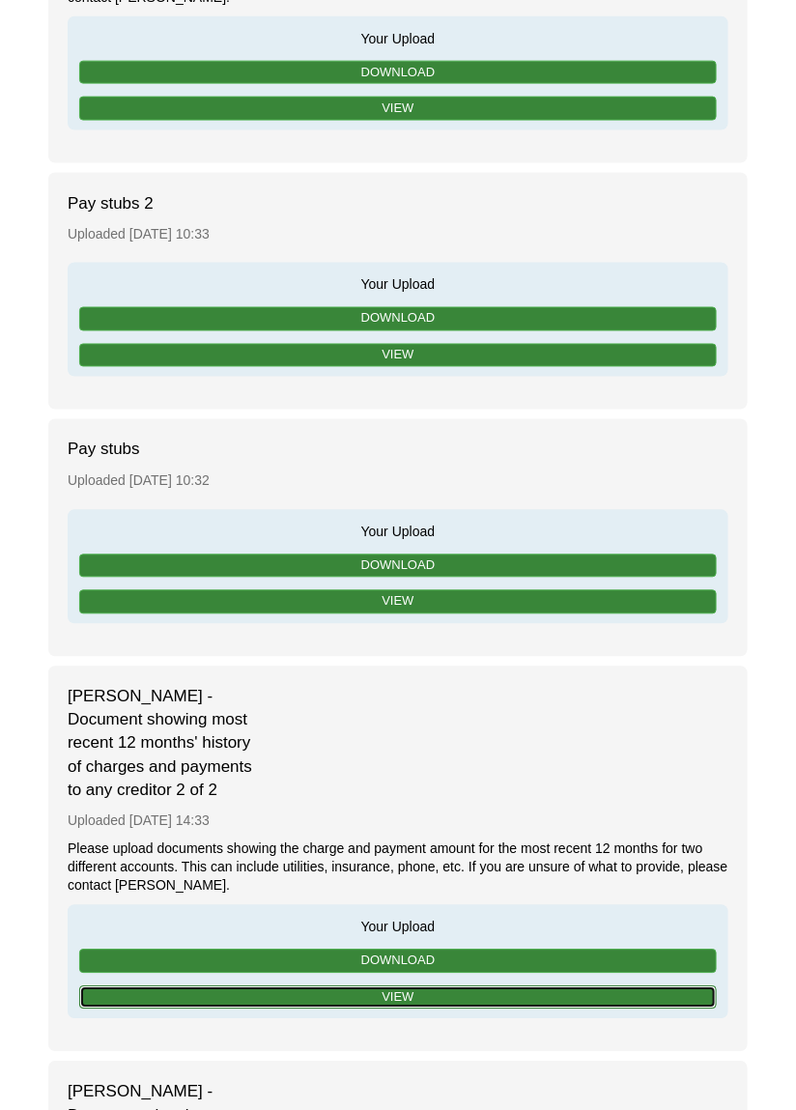
click at [387, 1001] on link "View" at bounding box center [398, 999] width 638 height 24
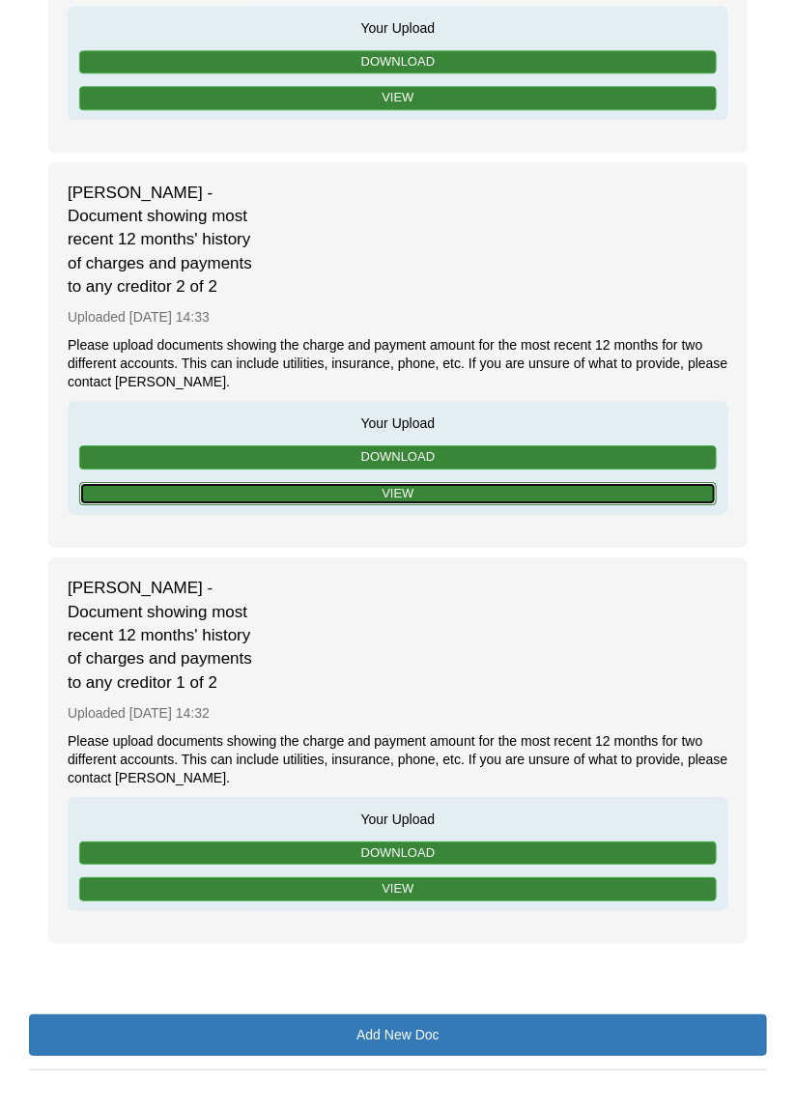
scroll to position [1090, 0]
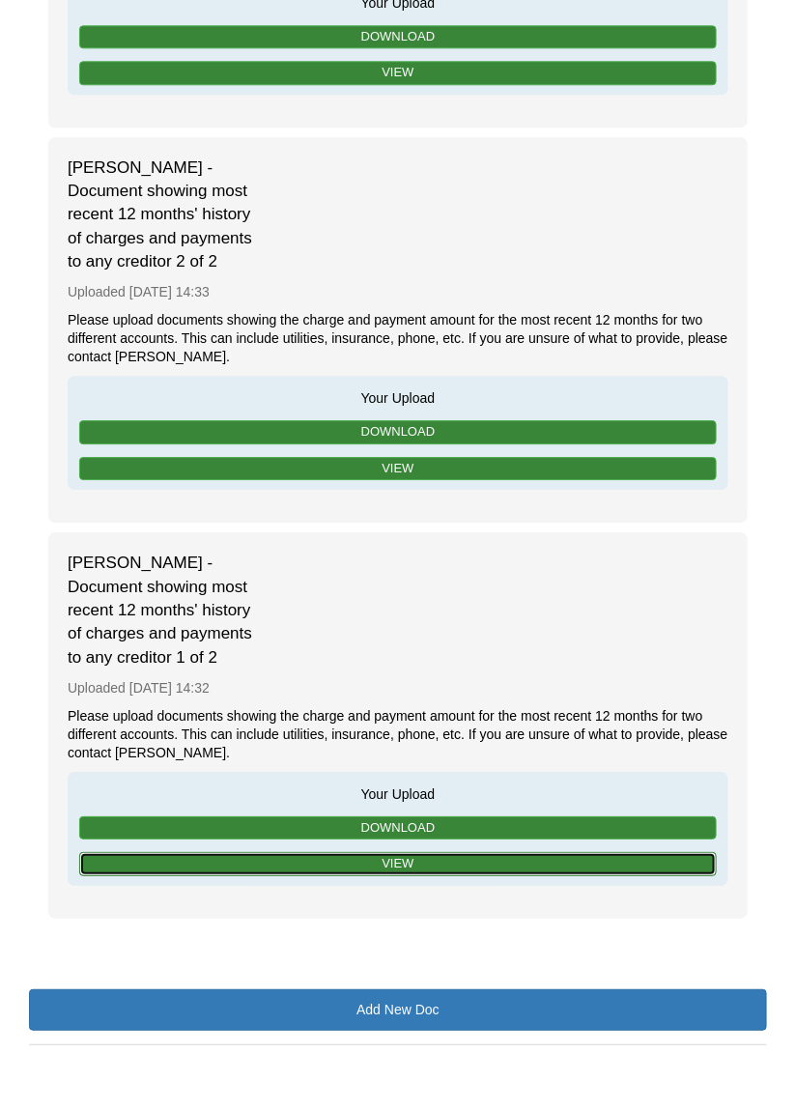
click at [394, 860] on link "View" at bounding box center [398, 864] width 638 height 24
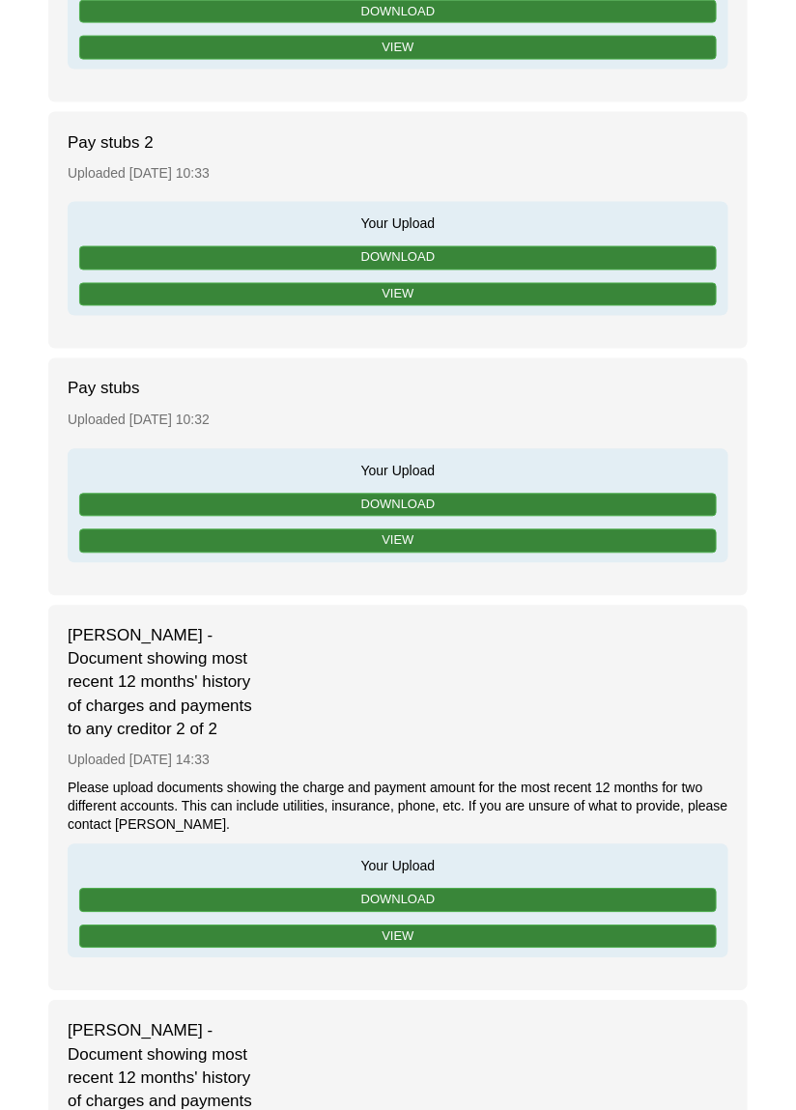
scroll to position [0, 0]
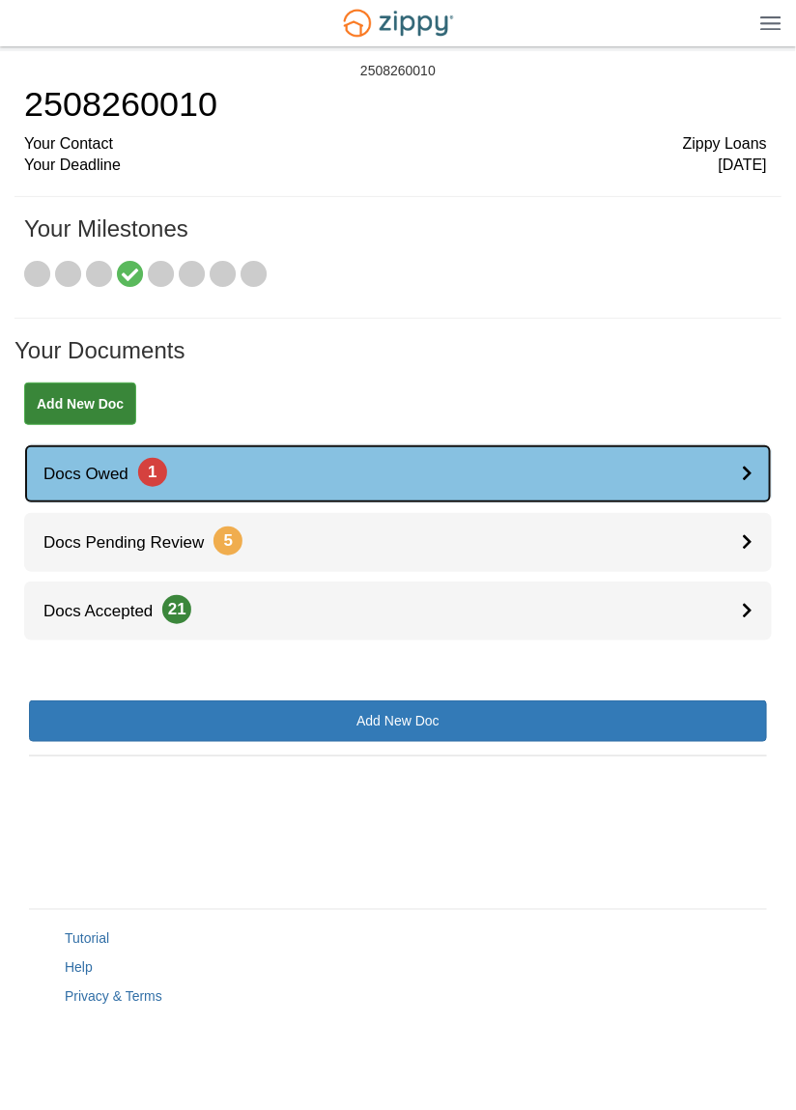
click at [452, 486] on link "Docs Owed 1" at bounding box center [398, 474] width 748 height 59
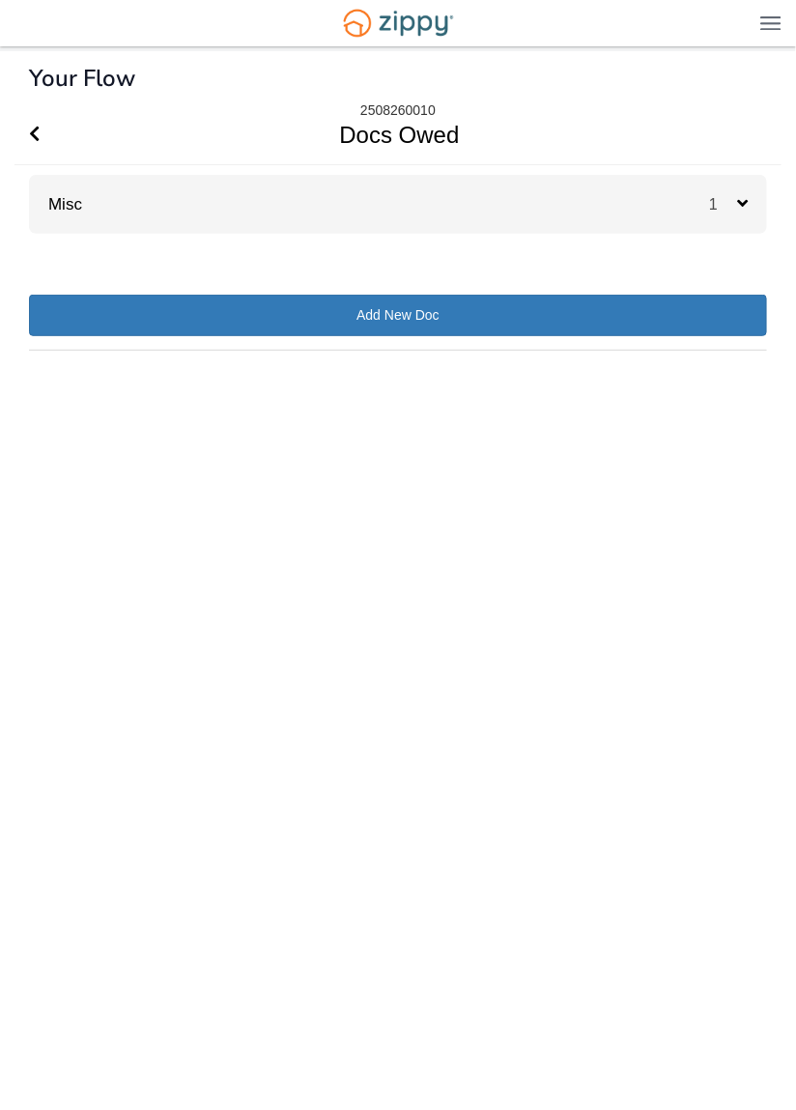
click at [547, 207] on div "Misc 1" at bounding box center [398, 204] width 738 height 59
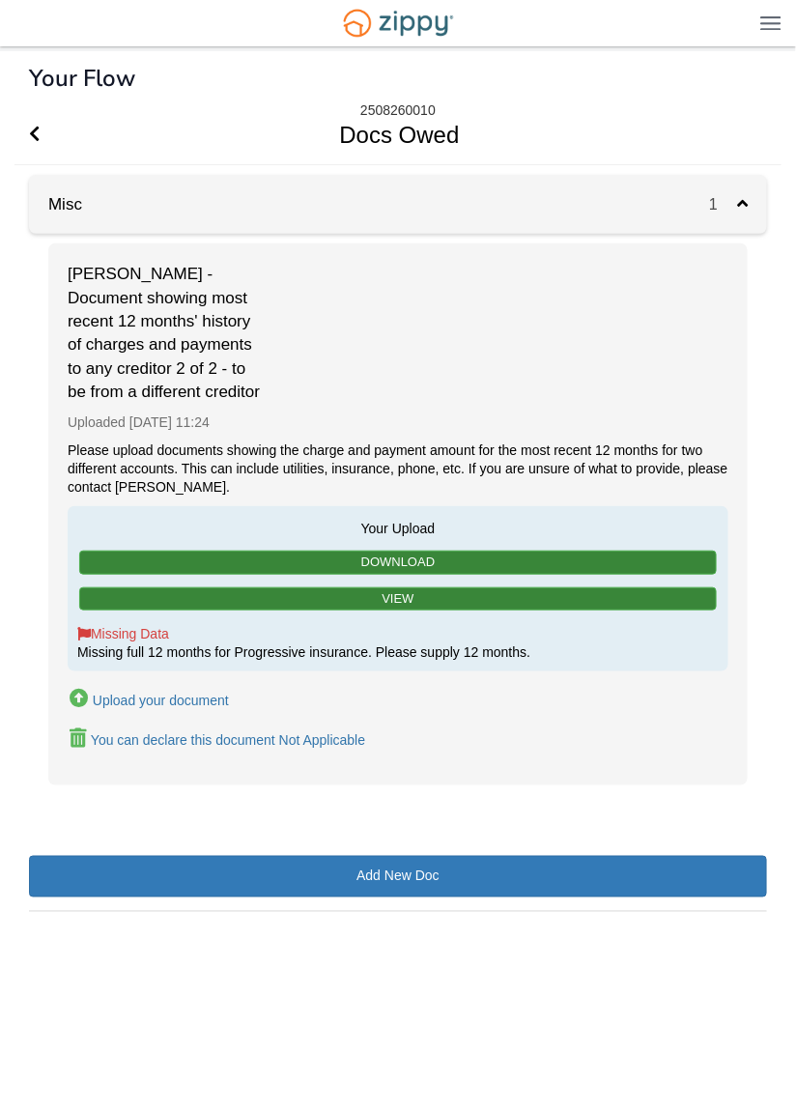
click at [207, 708] on div "Upload your document" at bounding box center [161, 700] width 136 height 15
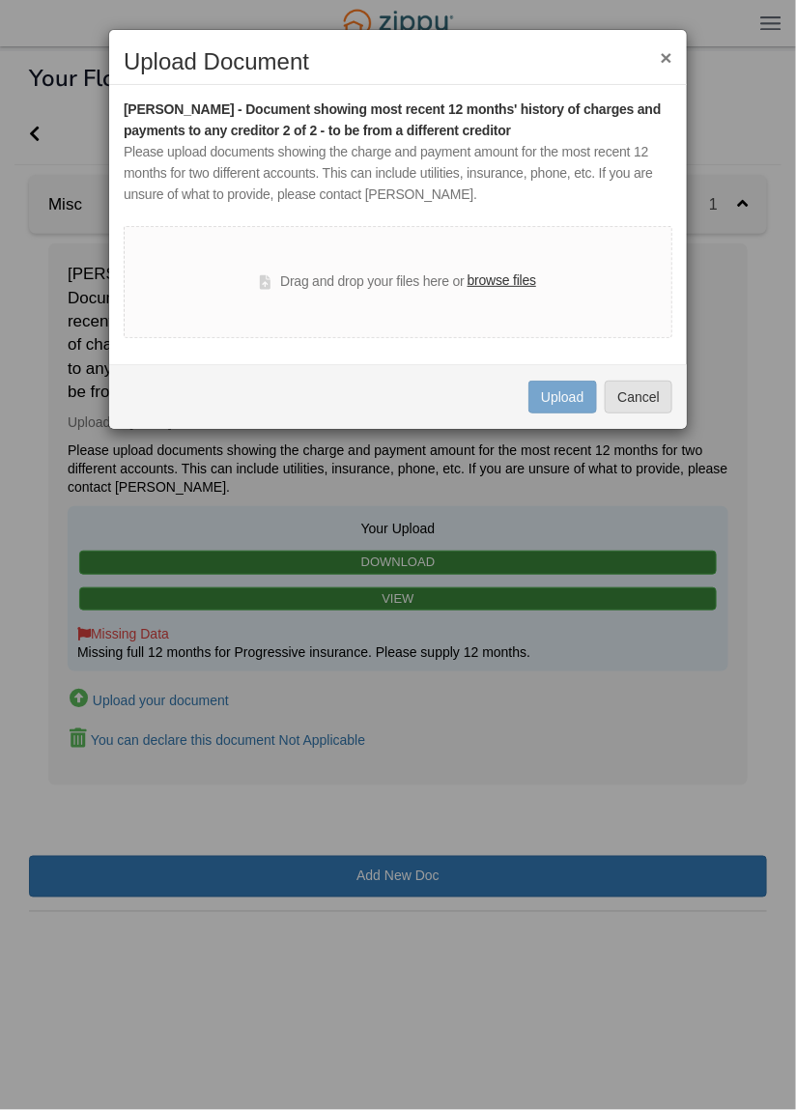
click at [518, 273] on label "browse files" at bounding box center [502, 281] width 69 height 21
click at [0, 0] on input "browse files" at bounding box center [0, 0] width 0 height 0
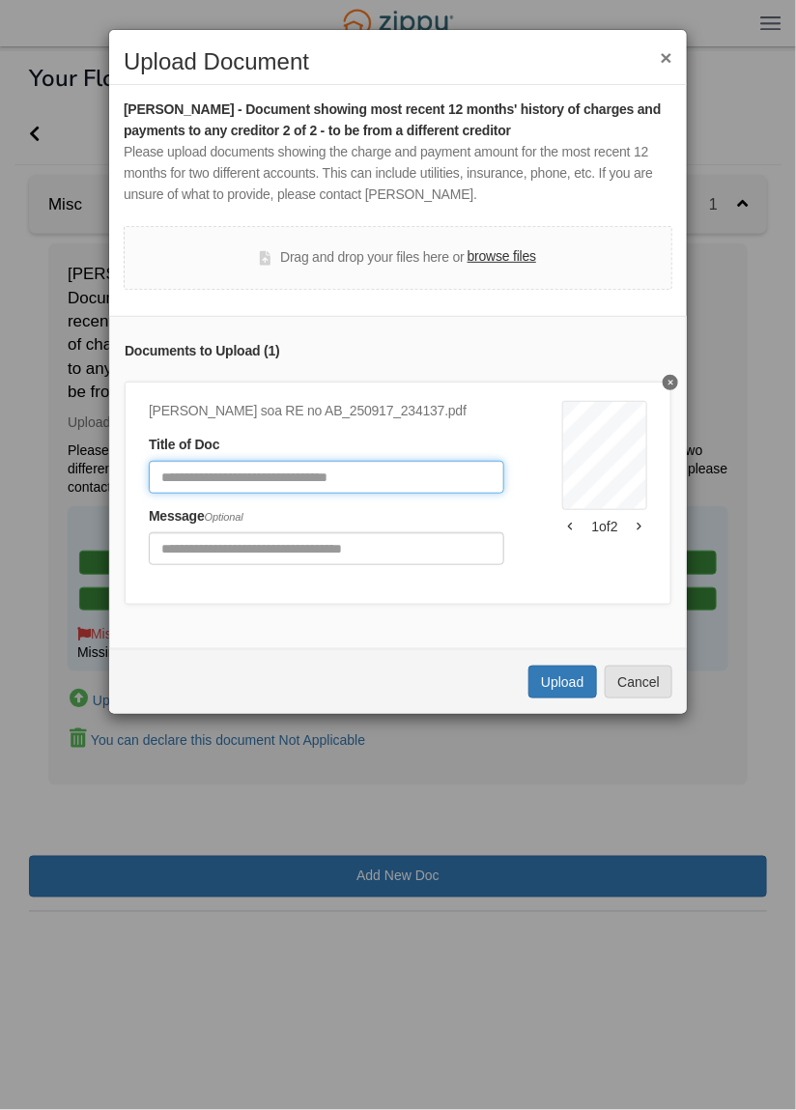
click at [392, 477] on input "Document Title" at bounding box center [327, 477] width 356 height 33
type input "**********"
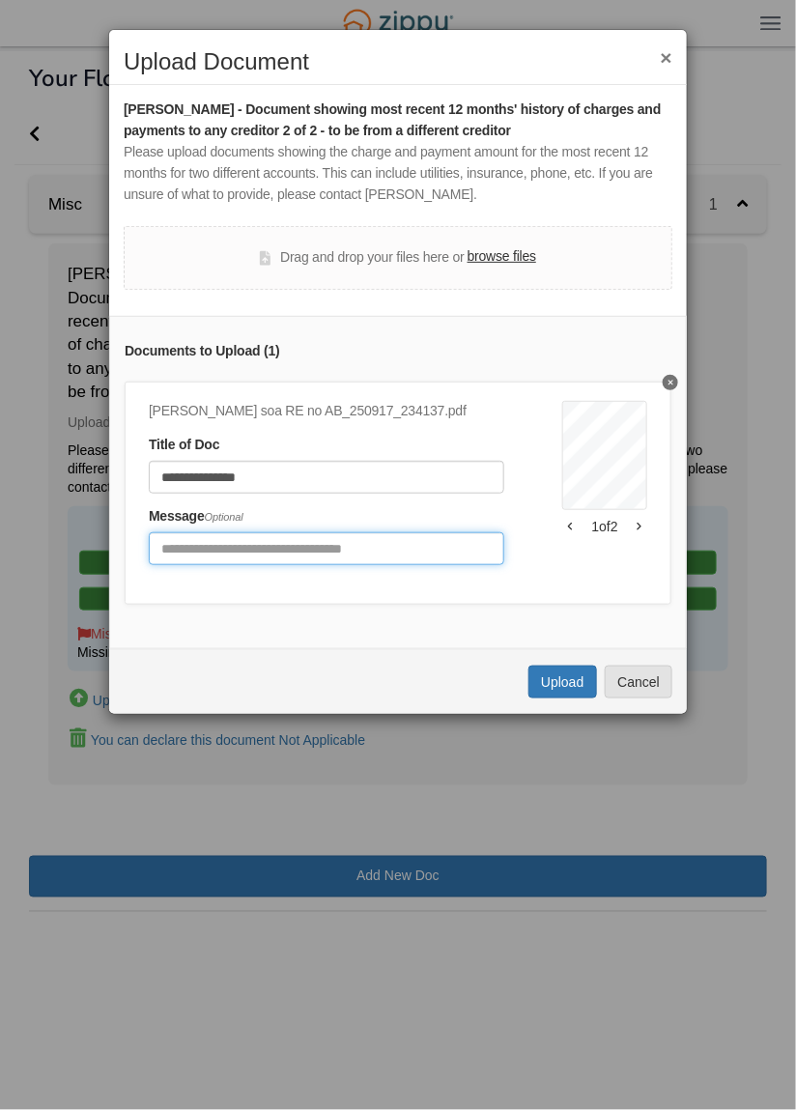
click at [427, 548] on input "Include any comments on this document" at bounding box center [327, 548] width 356 height 33
type input "**********"
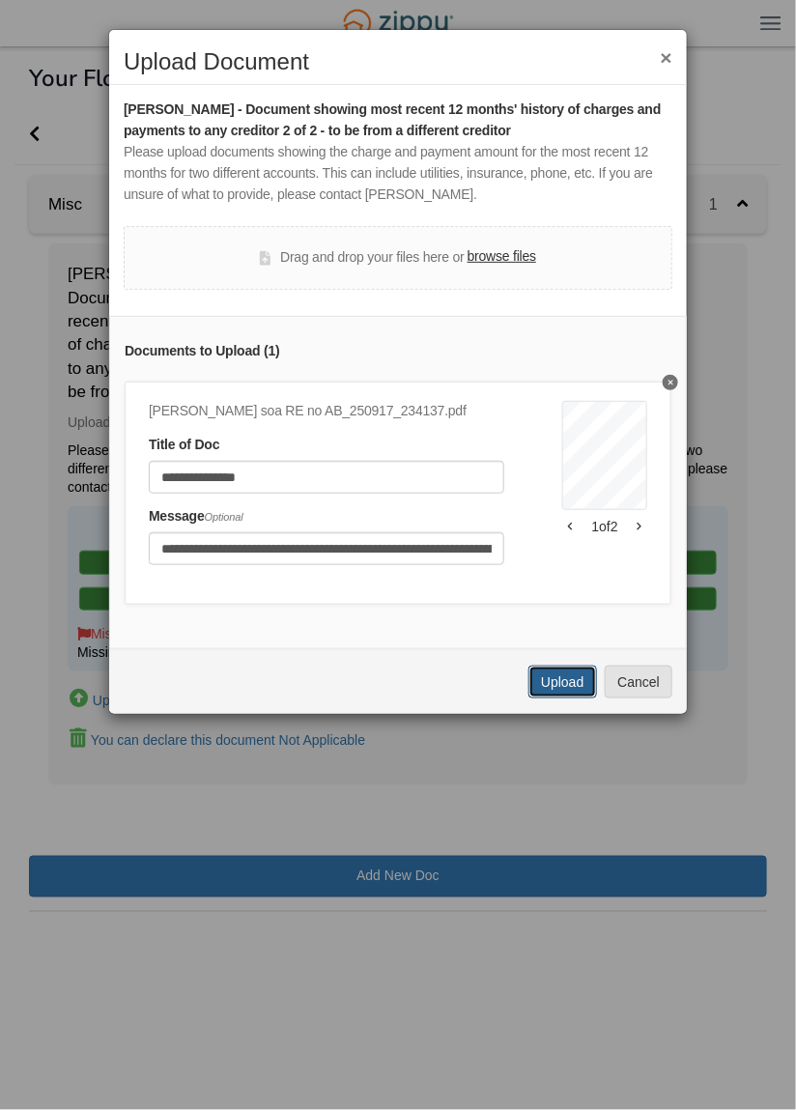
click at [582, 689] on button "Upload" at bounding box center [563, 682] width 68 height 33
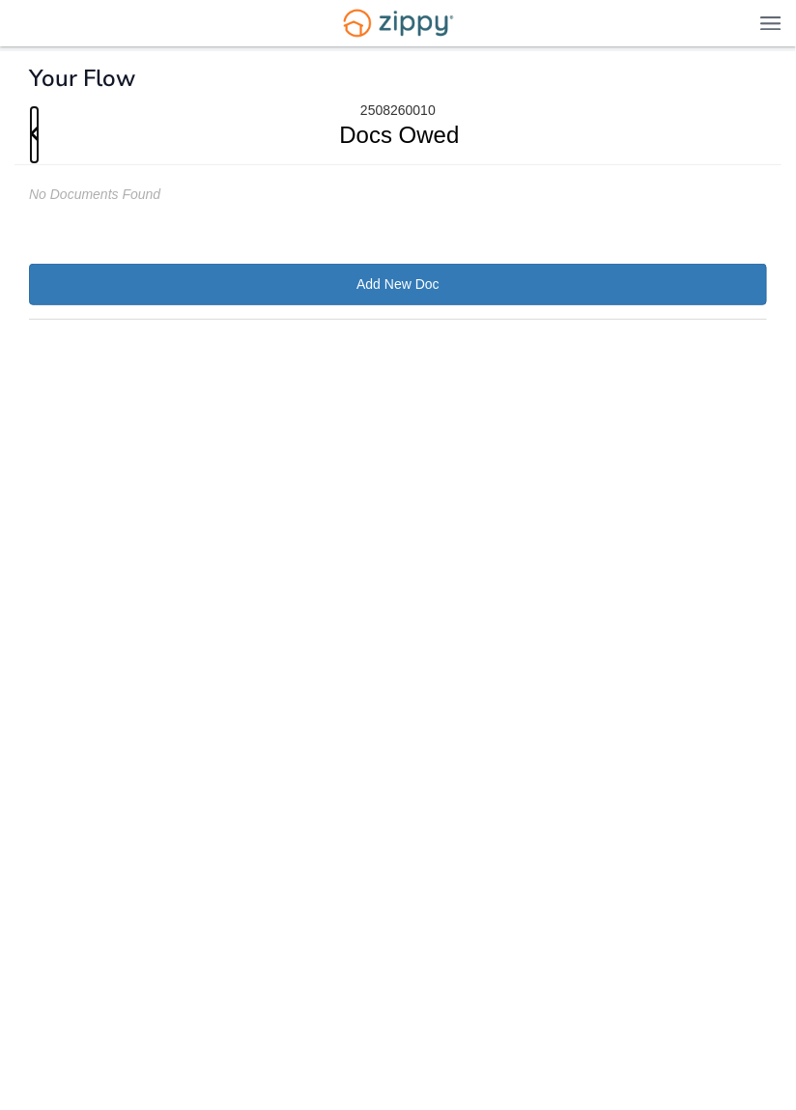
click at [34, 125] on icon "Go Back" at bounding box center [34, 133] width 11 height 17
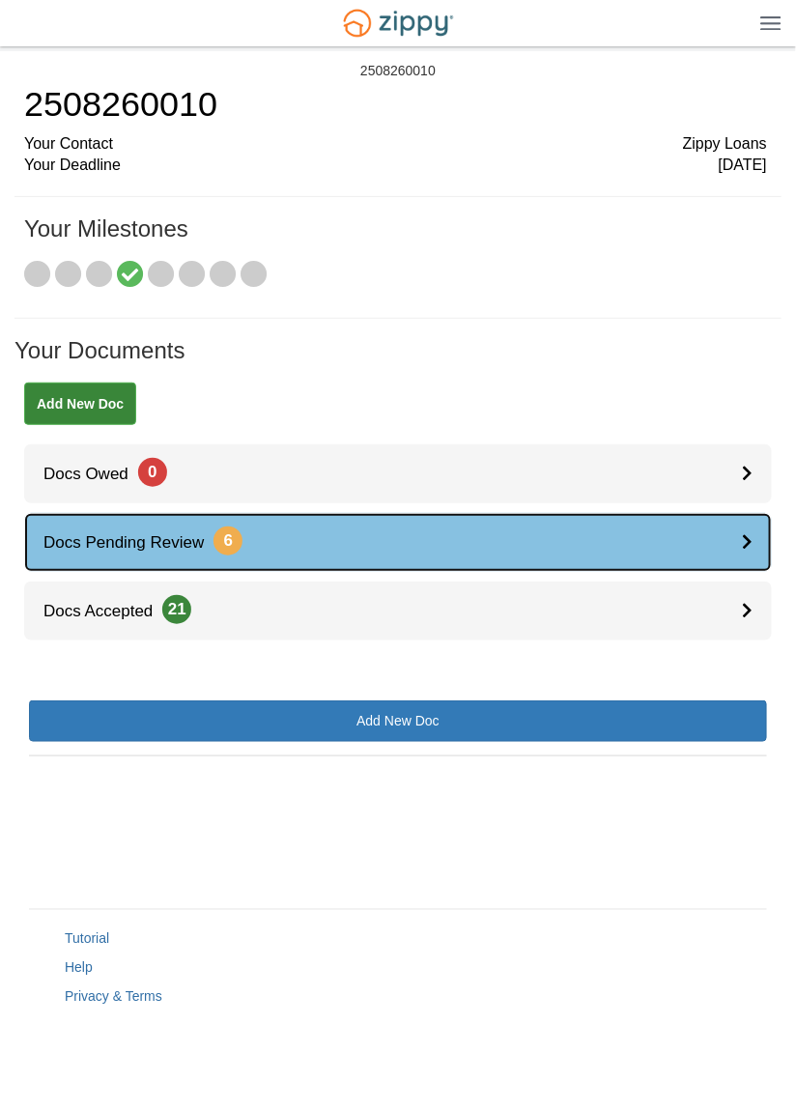
click at [355, 537] on link "Docs Pending Review 6" at bounding box center [398, 542] width 748 height 59
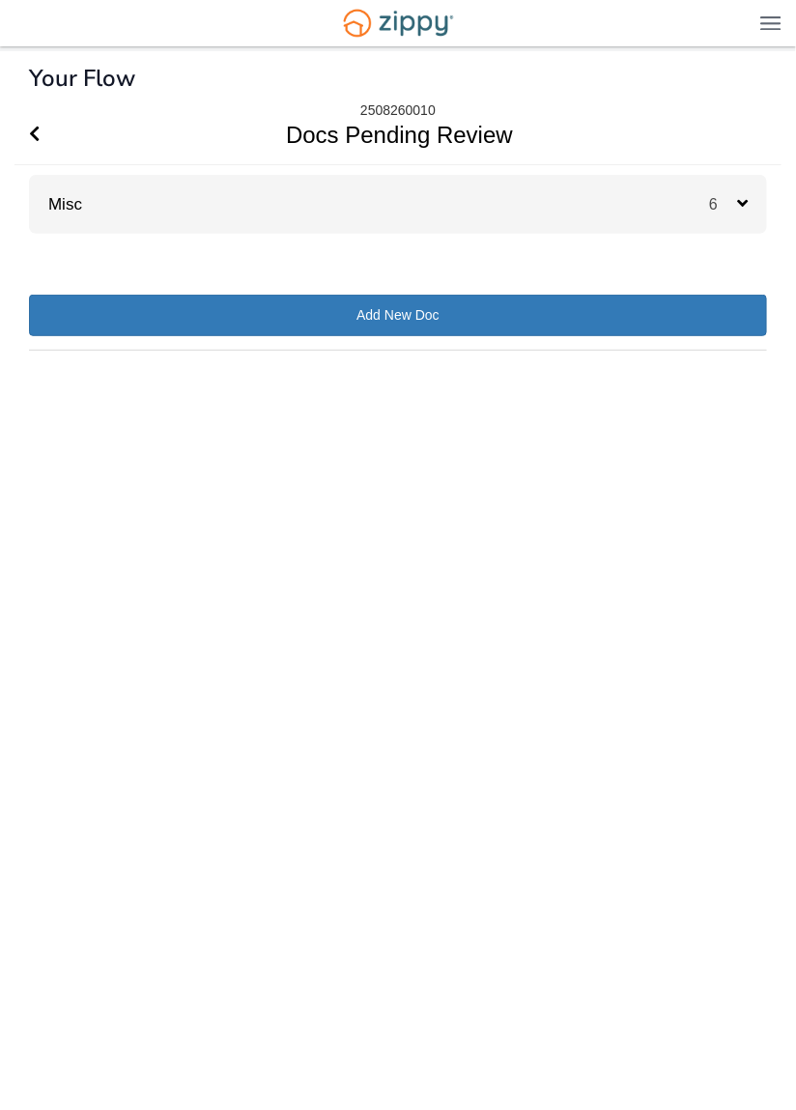
click at [508, 205] on div "Misc 6" at bounding box center [398, 204] width 738 height 59
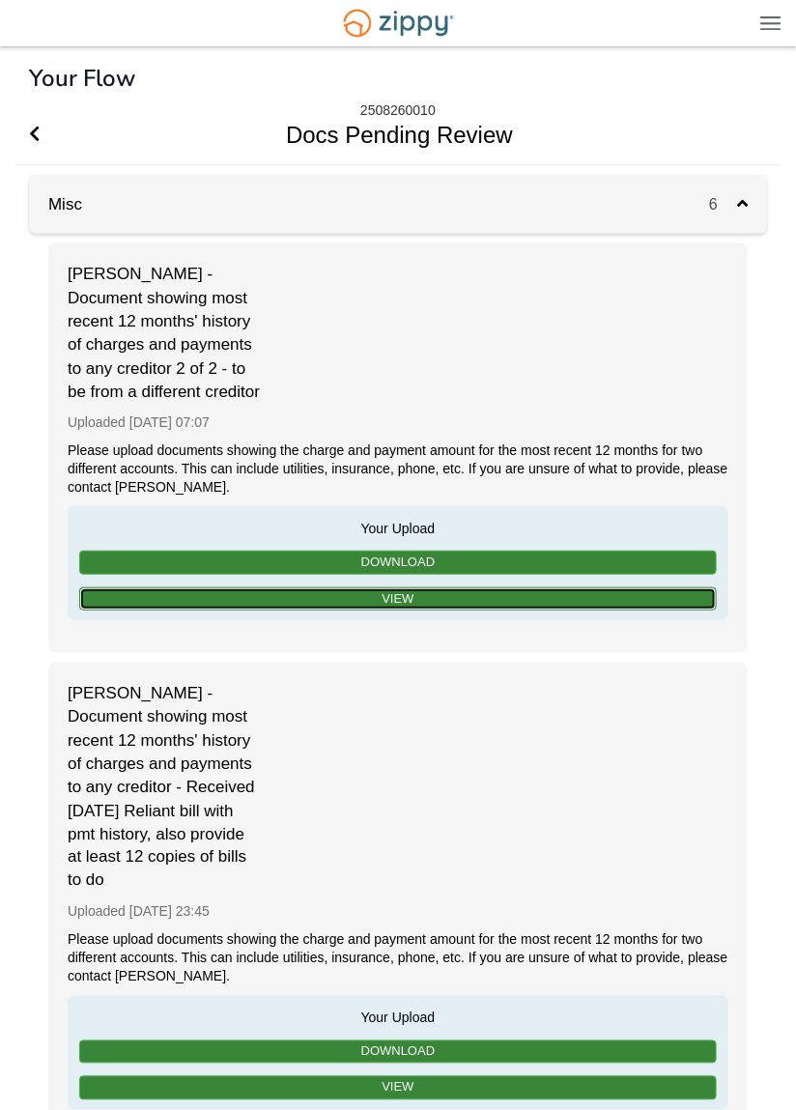
click at [423, 612] on link "View" at bounding box center [398, 600] width 638 height 24
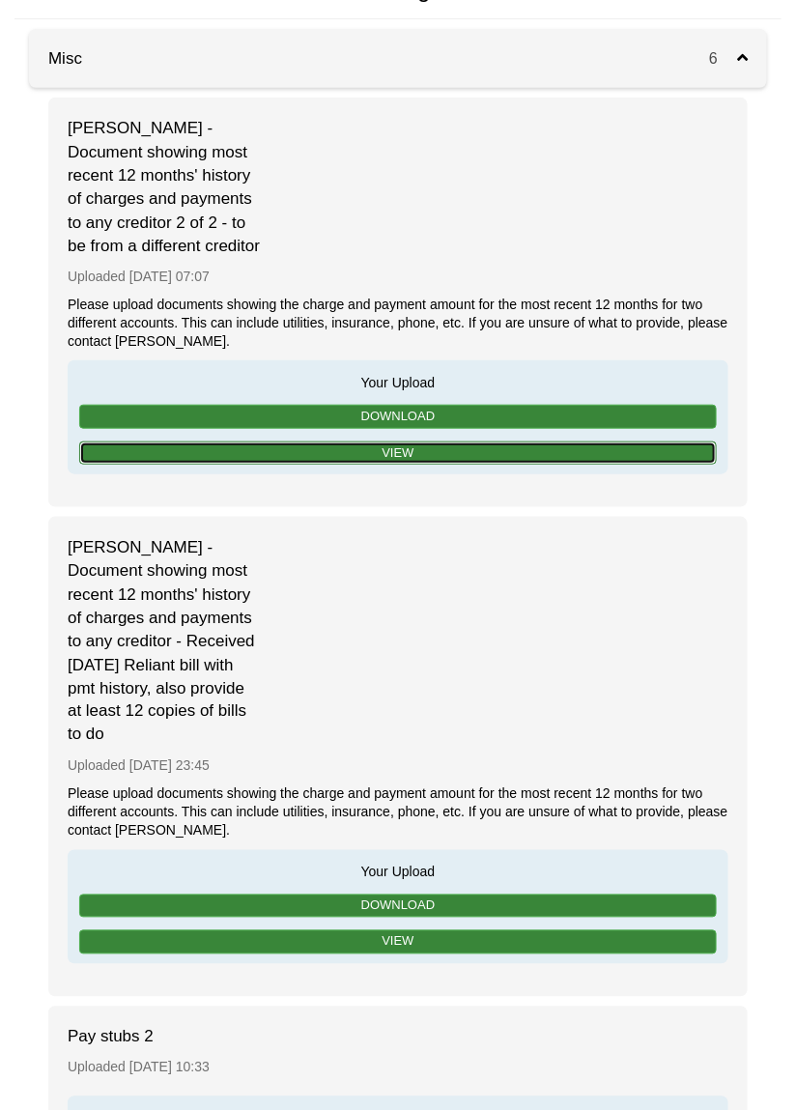
scroll to position [145, 0]
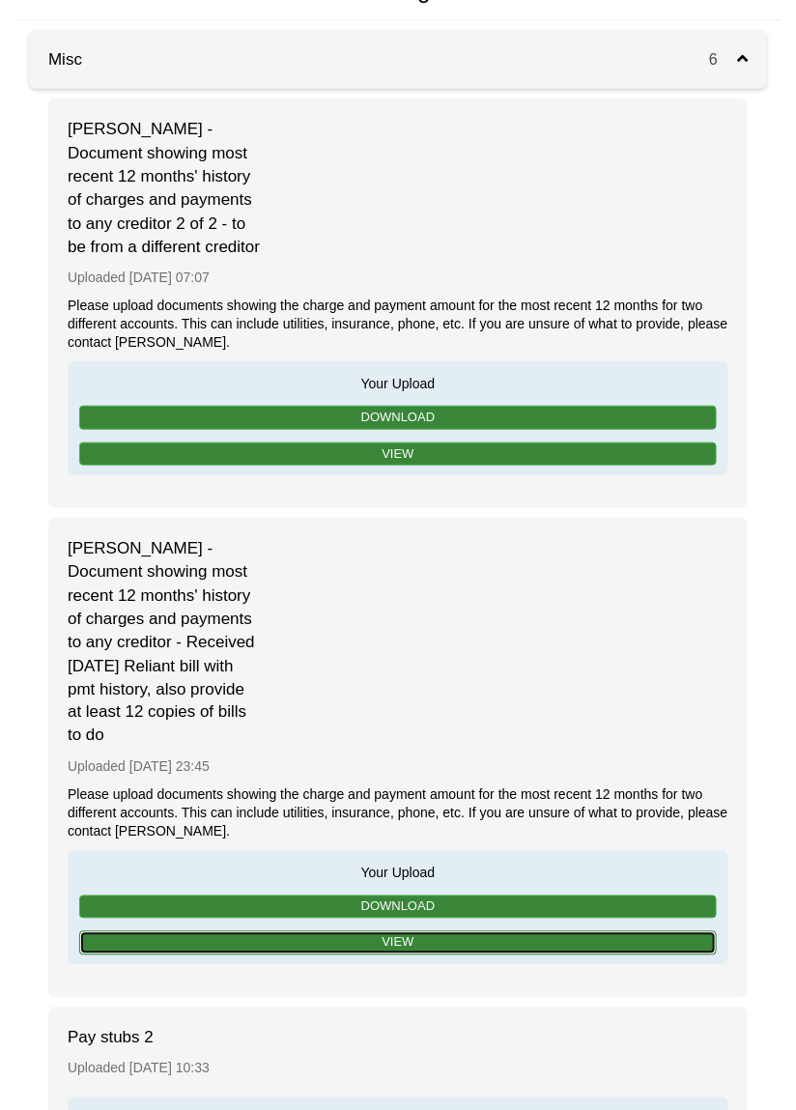
click at [339, 956] on link "View" at bounding box center [398, 944] width 638 height 24
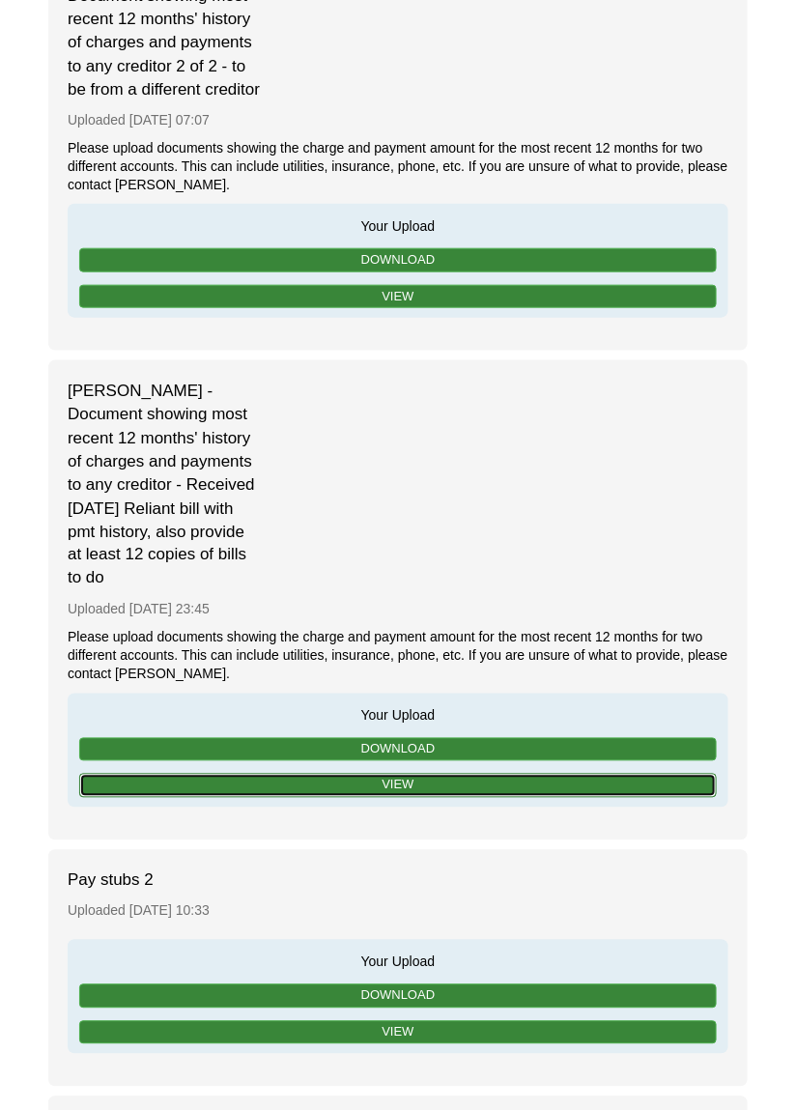
scroll to position [0, 0]
